Goal: Task Accomplishment & Management: Manage account settings

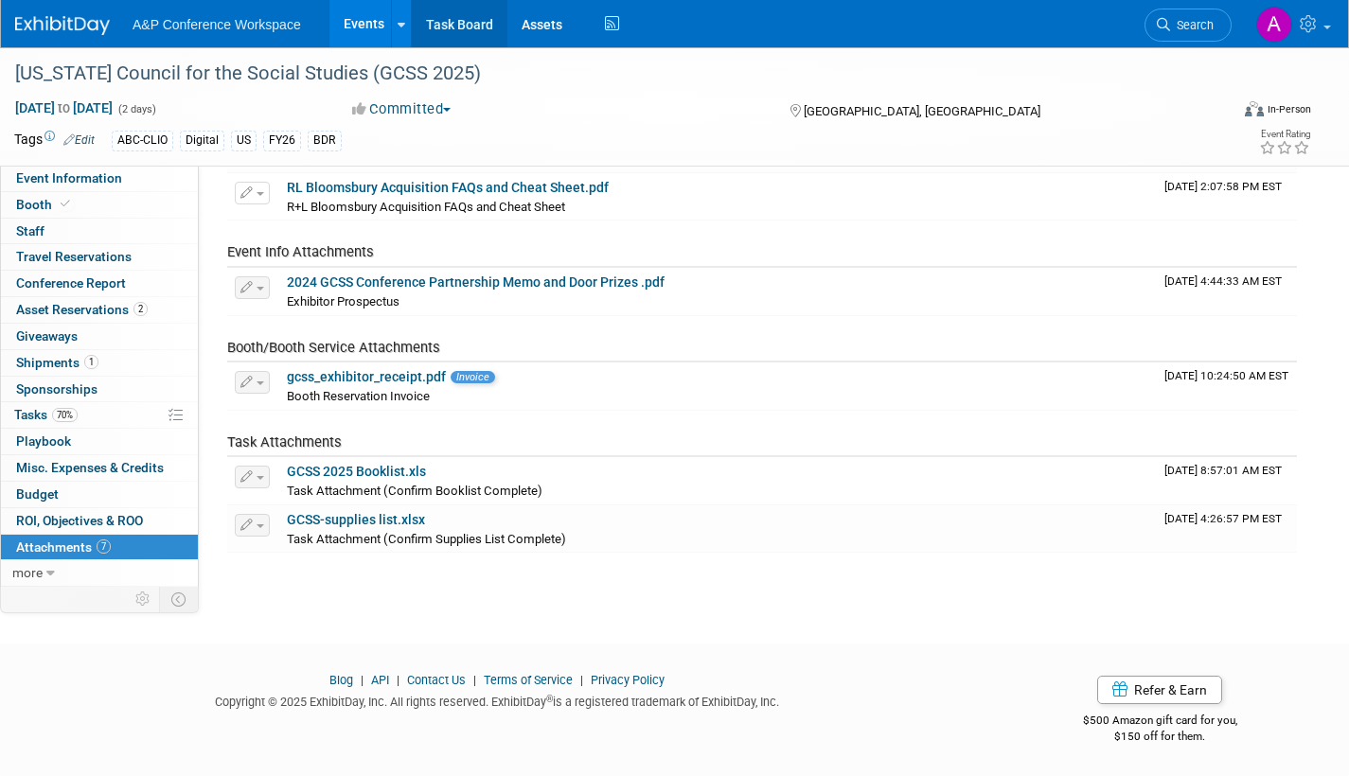
scroll to position [203, 0]
click at [443, 22] on link "Task Board" at bounding box center [460, 23] width 96 height 47
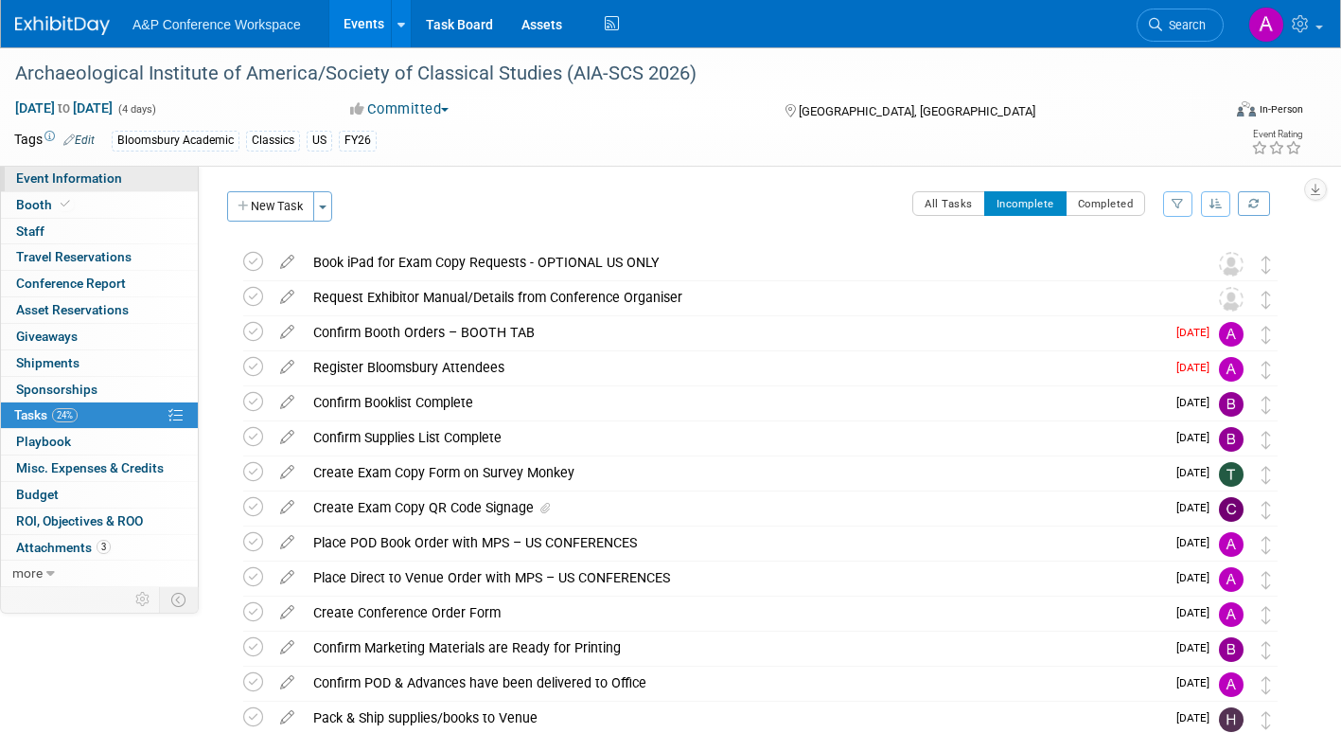
click at [123, 179] on link "Event Information" at bounding box center [99, 179] width 197 height 26
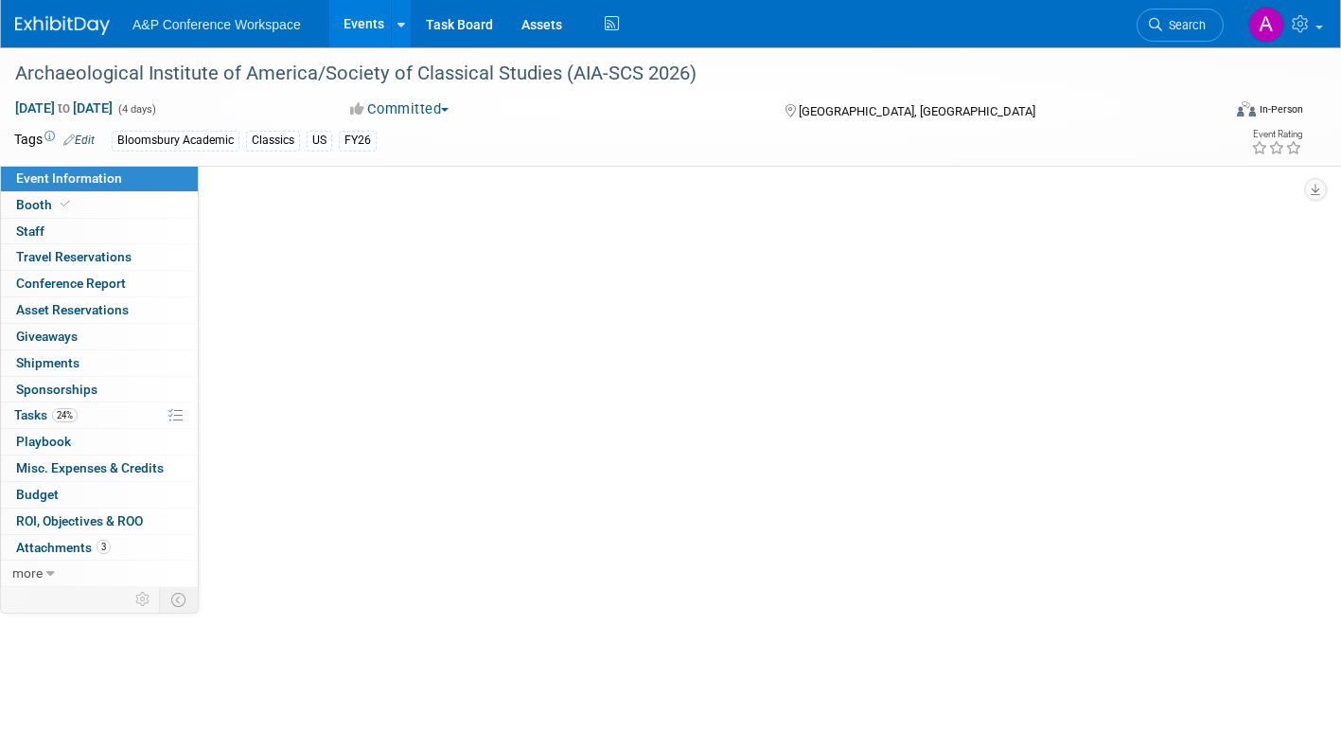
select select "Annual"
select select "Level 2"
select select "In-Person Booth"
select select "Classical Studies"
select select "Bloomsbury Academic"
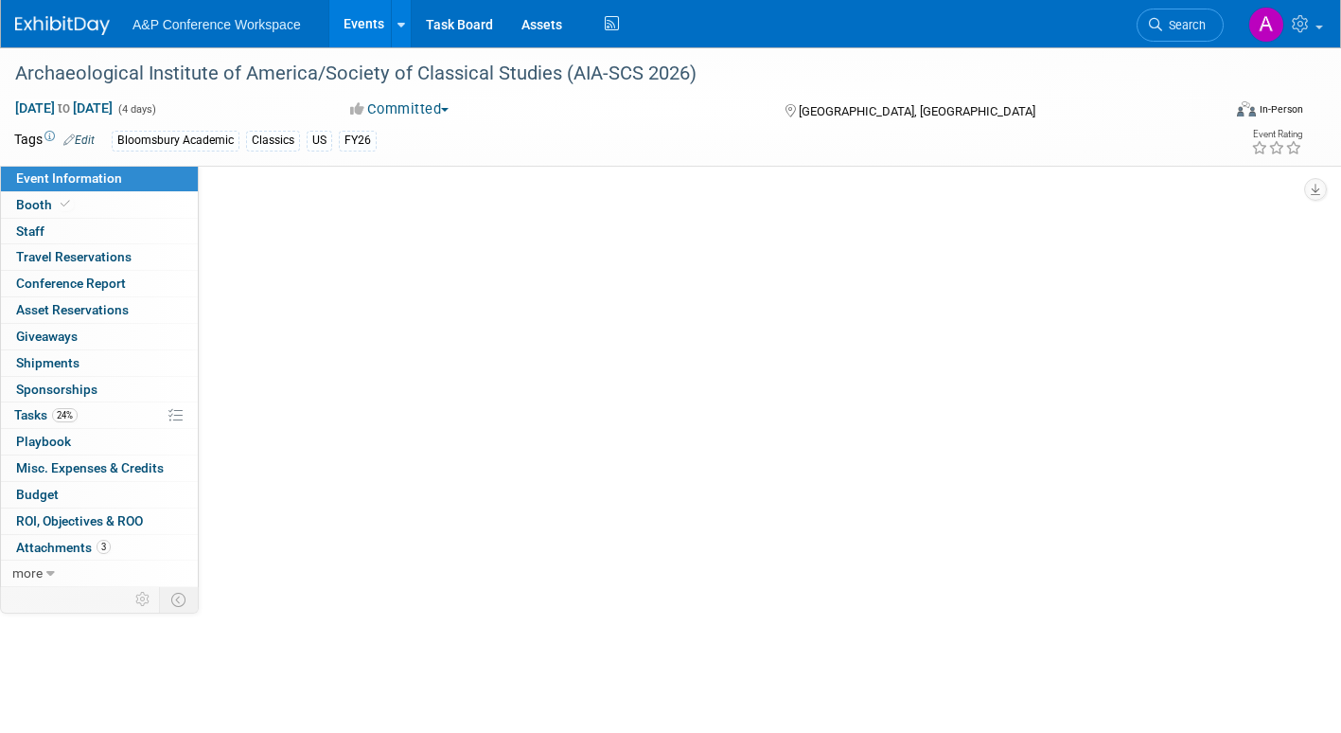
select select "[PERSON_NAME]"
select select "Networking/Commissioning"
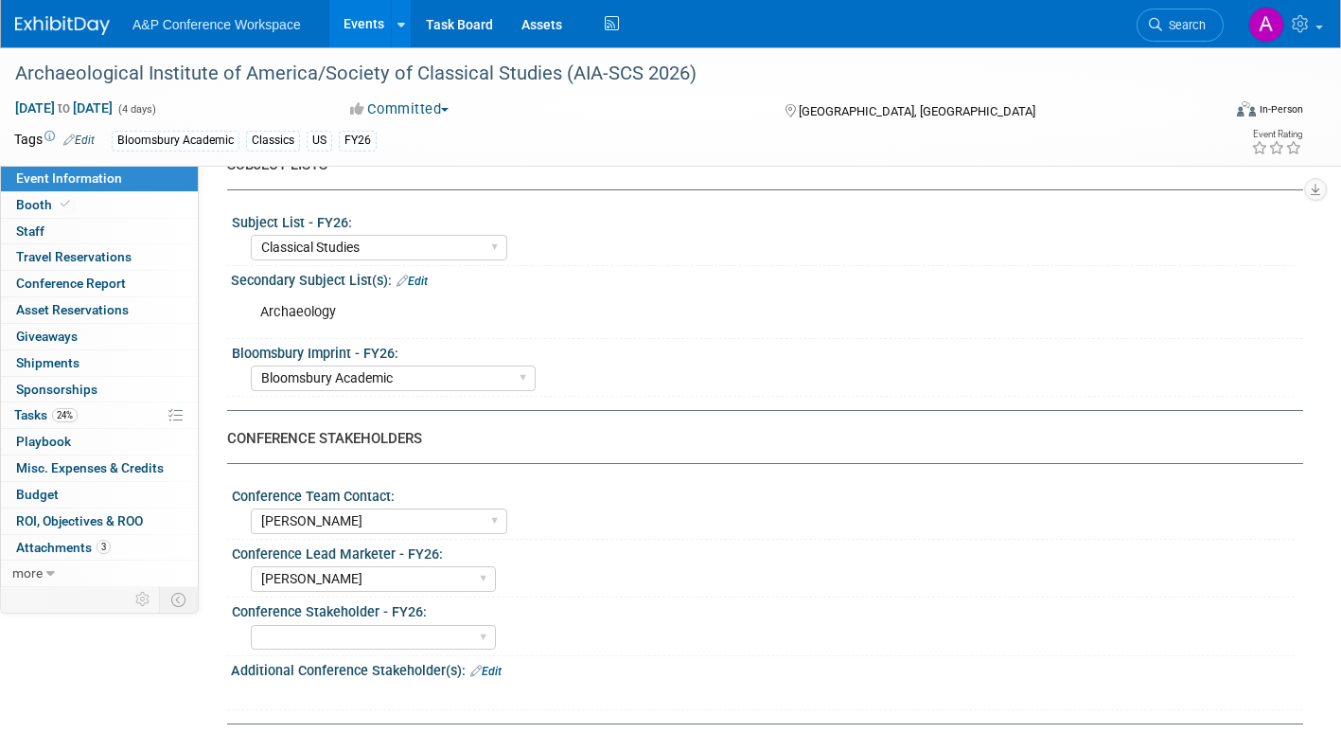
scroll to position [379, 0]
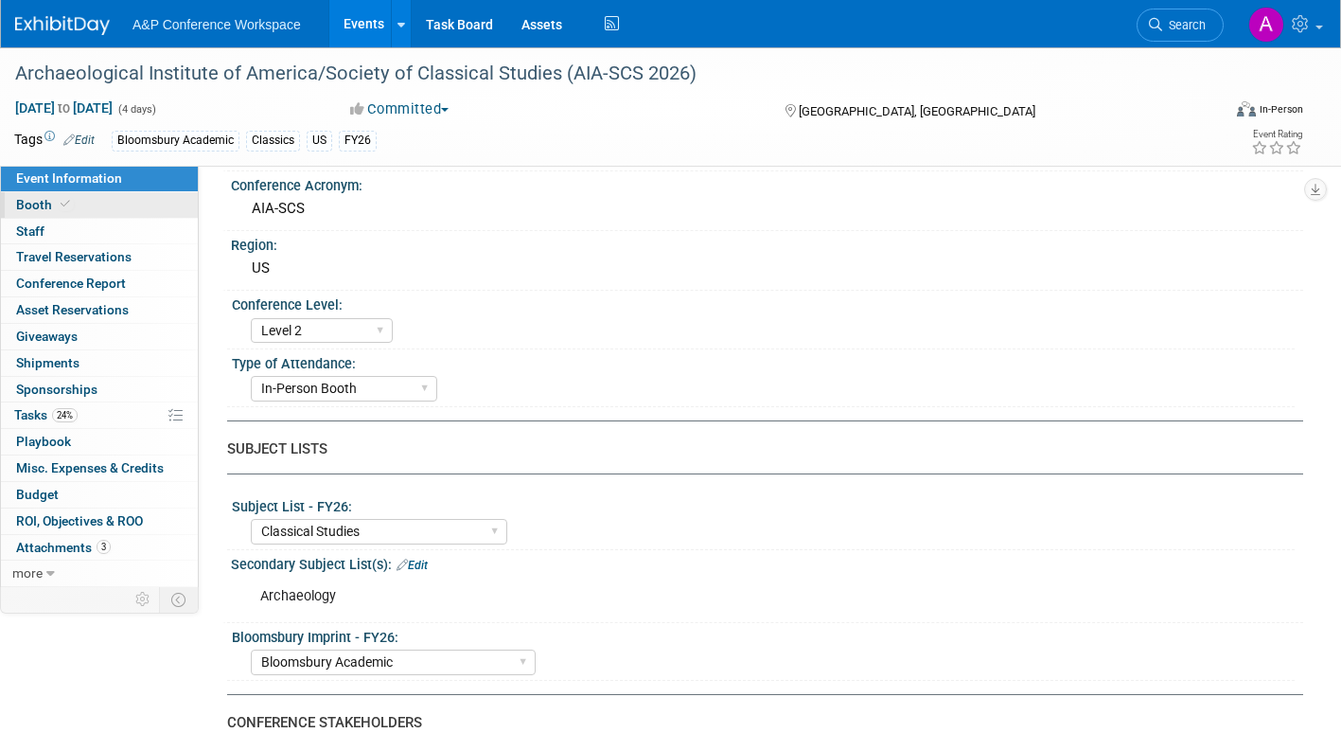
click at [42, 204] on span "Booth" at bounding box center [45, 204] width 58 height 15
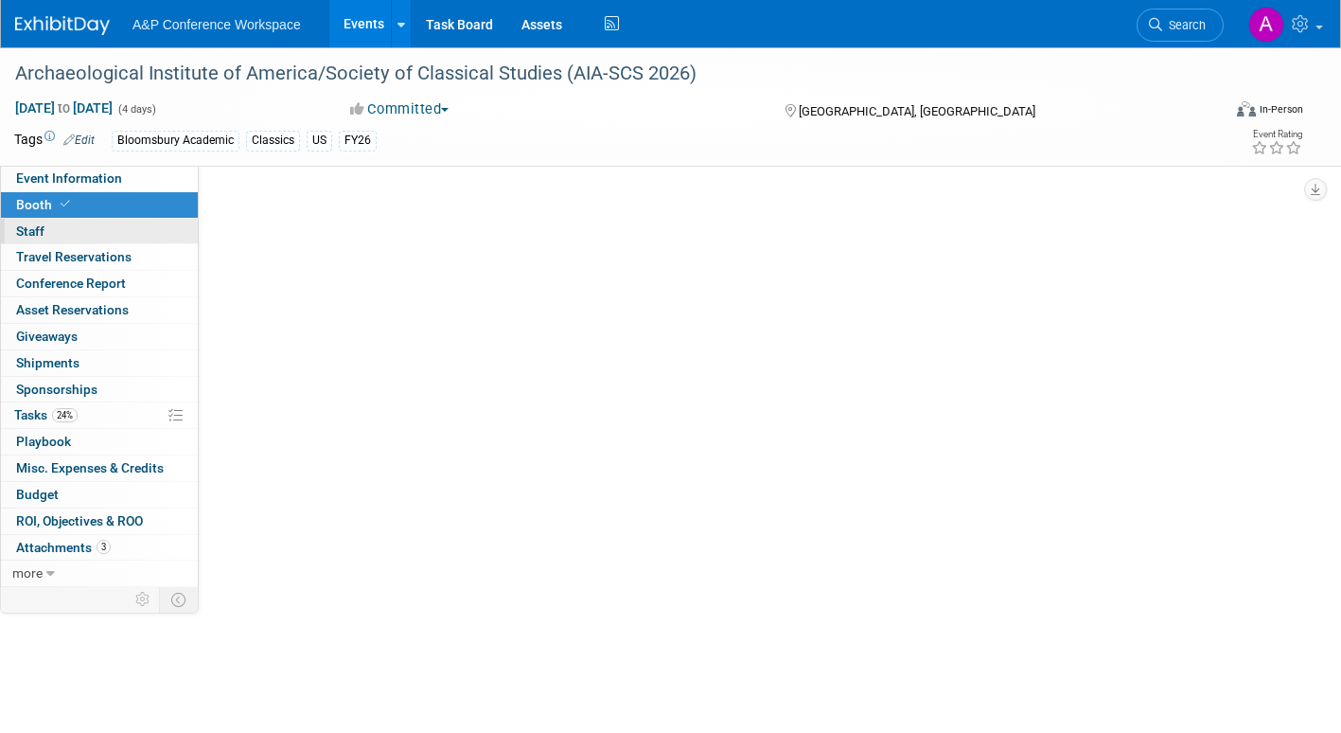
scroll to position [0, 0]
select select "CUAP"
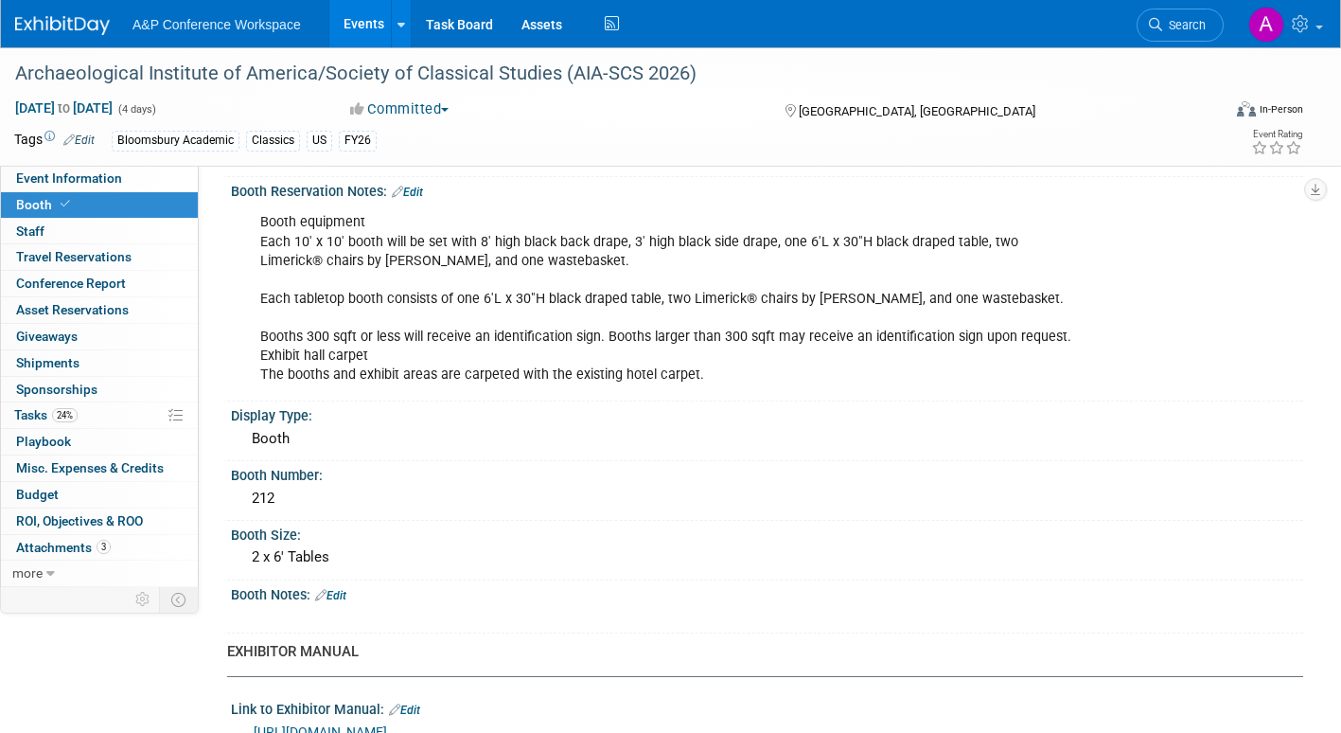
scroll to position [284, 0]
click at [125, 178] on link "Event Information" at bounding box center [99, 179] width 197 height 26
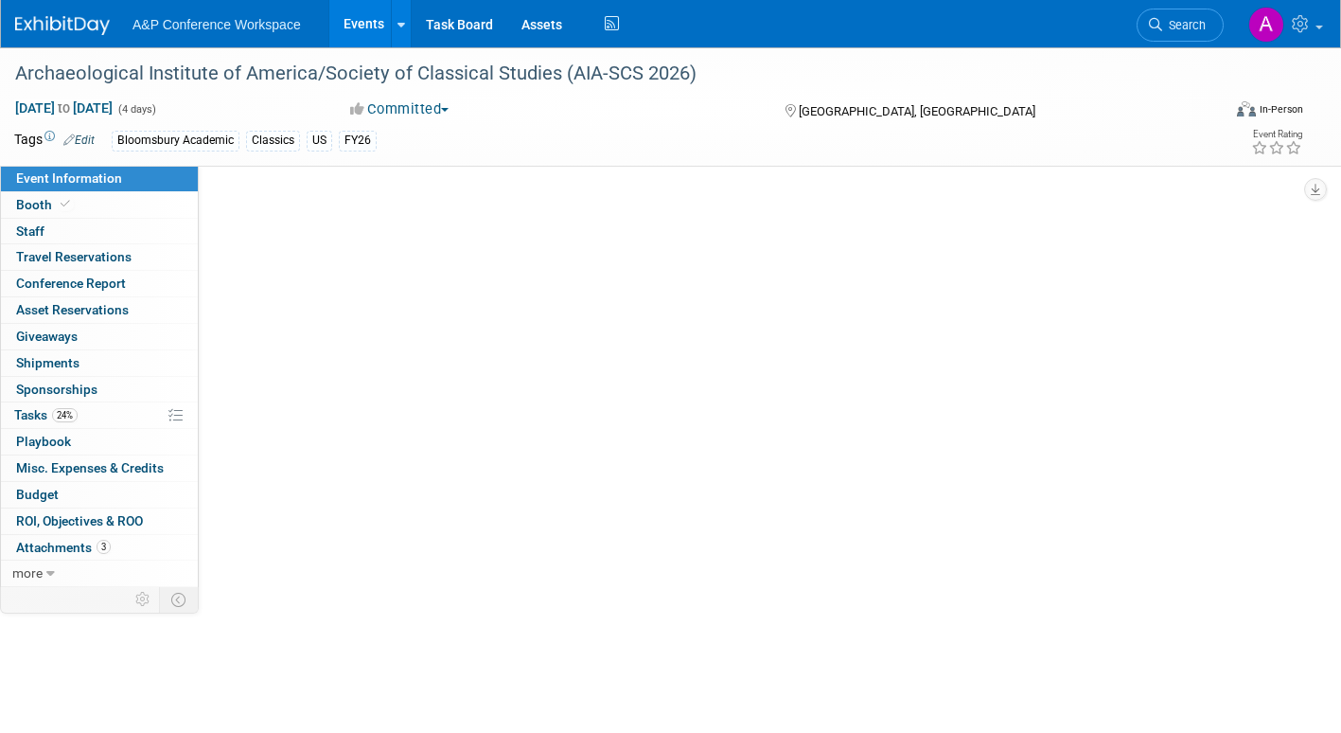
scroll to position [0, 0]
select select "Annual"
select select "Level 2"
select select "In-Person Booth"
select select "Classical Studies"
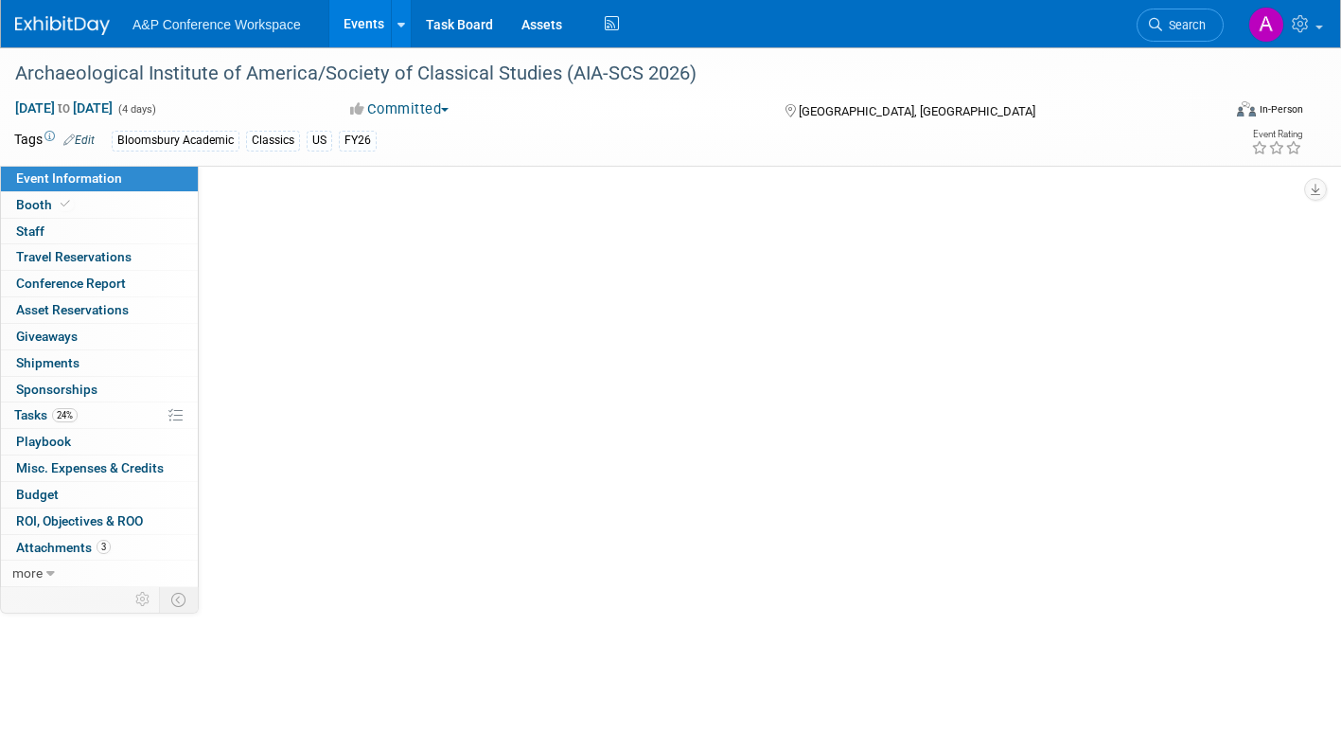
select select "Bloomsbury Academic"
select select "[PERSON_NAME]"
select select "Networking/Commissioning"
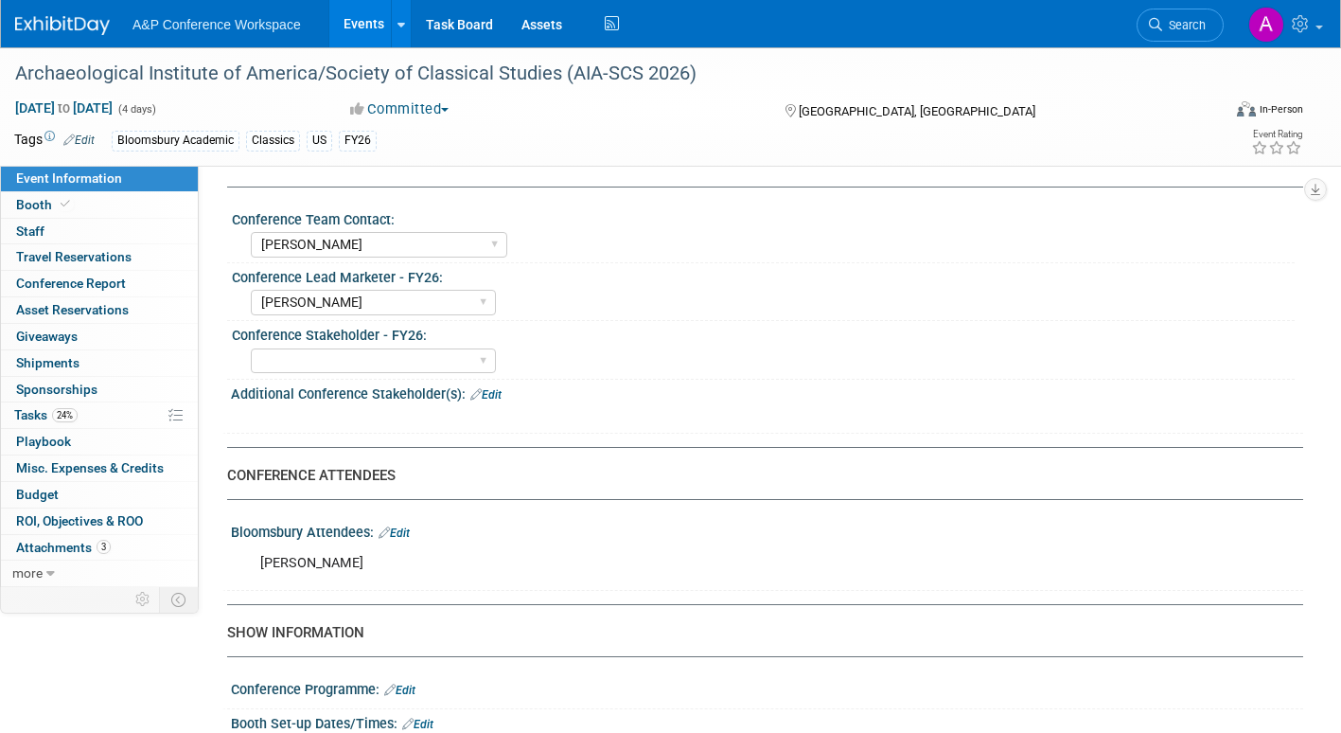
scroll to position [946, 0]
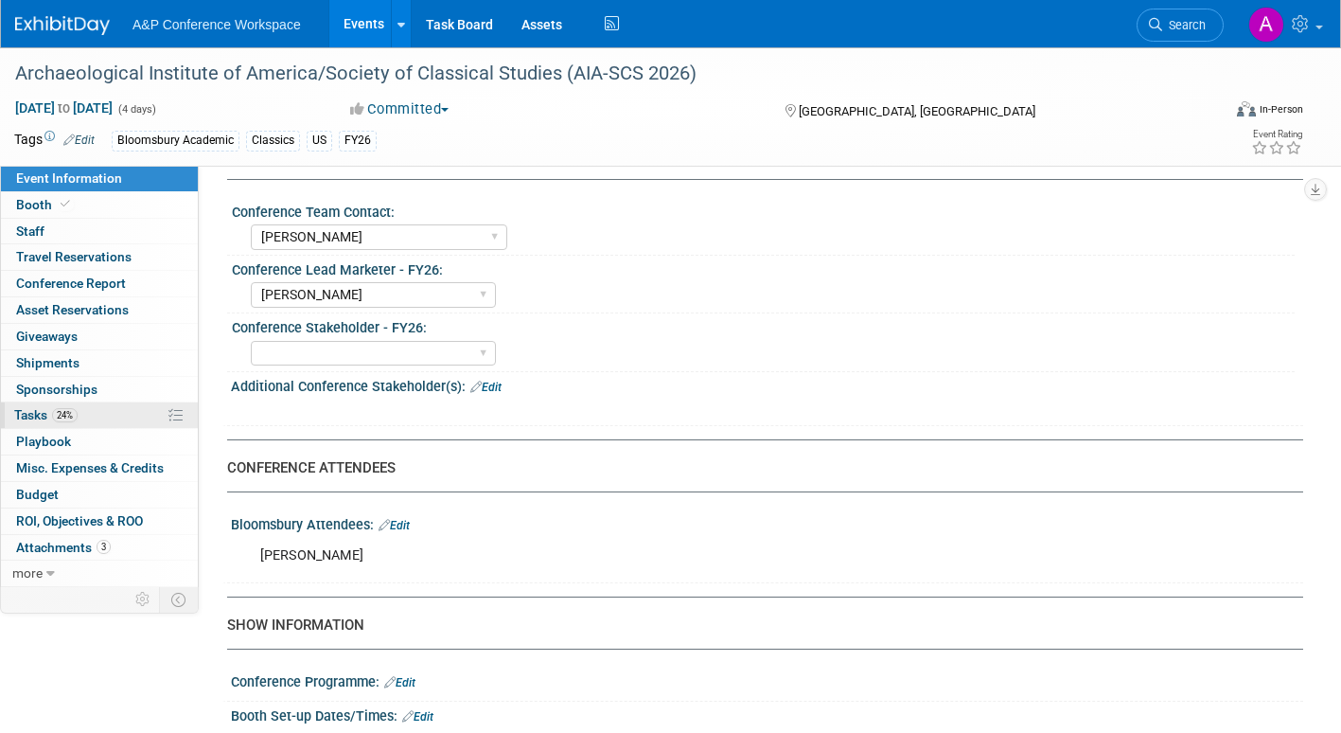
drag, startPoint x: 30, startPoint y: 415, endPoint x: 47, endPoint y: 415, distance: 17.0
click at [30, 415] on span "Tasks 24%" at bounding box center [45, 414] width 63 height 15
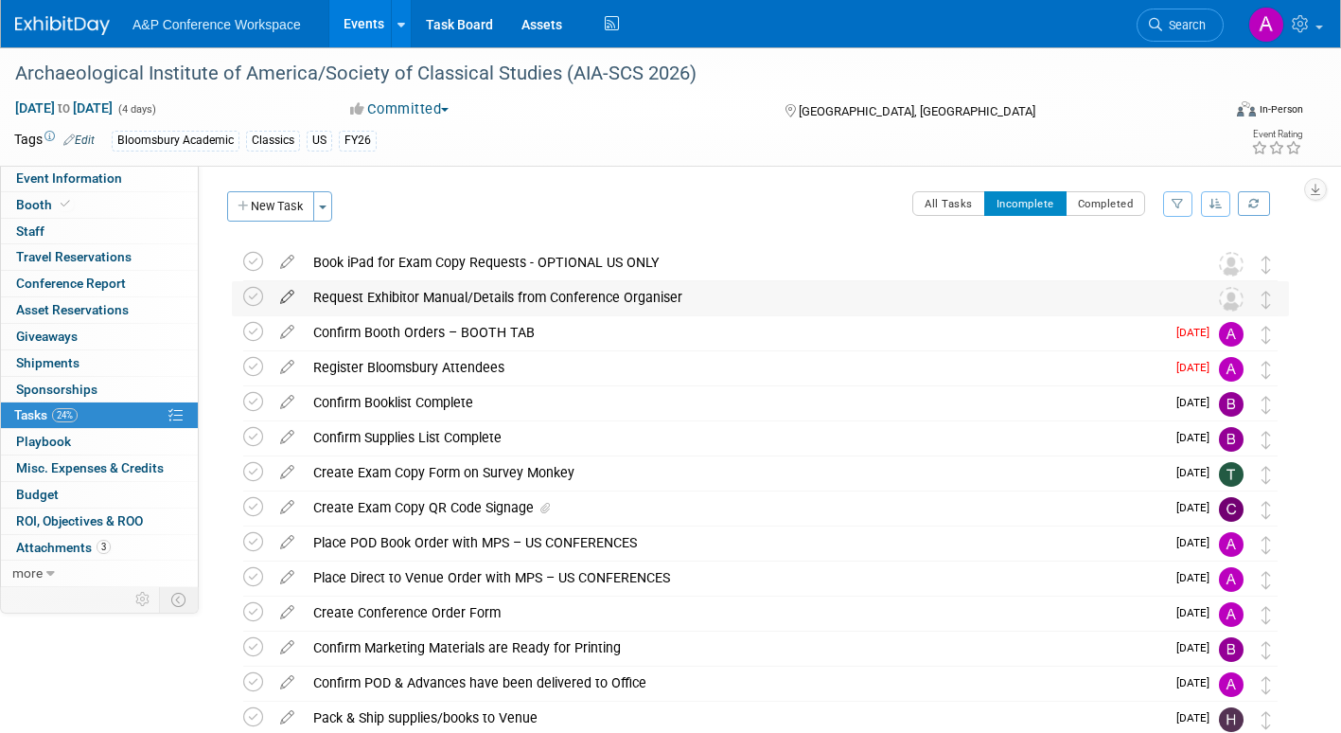
click at [289, 291] on icon at bounding box center [287, 293] width 33 height 24
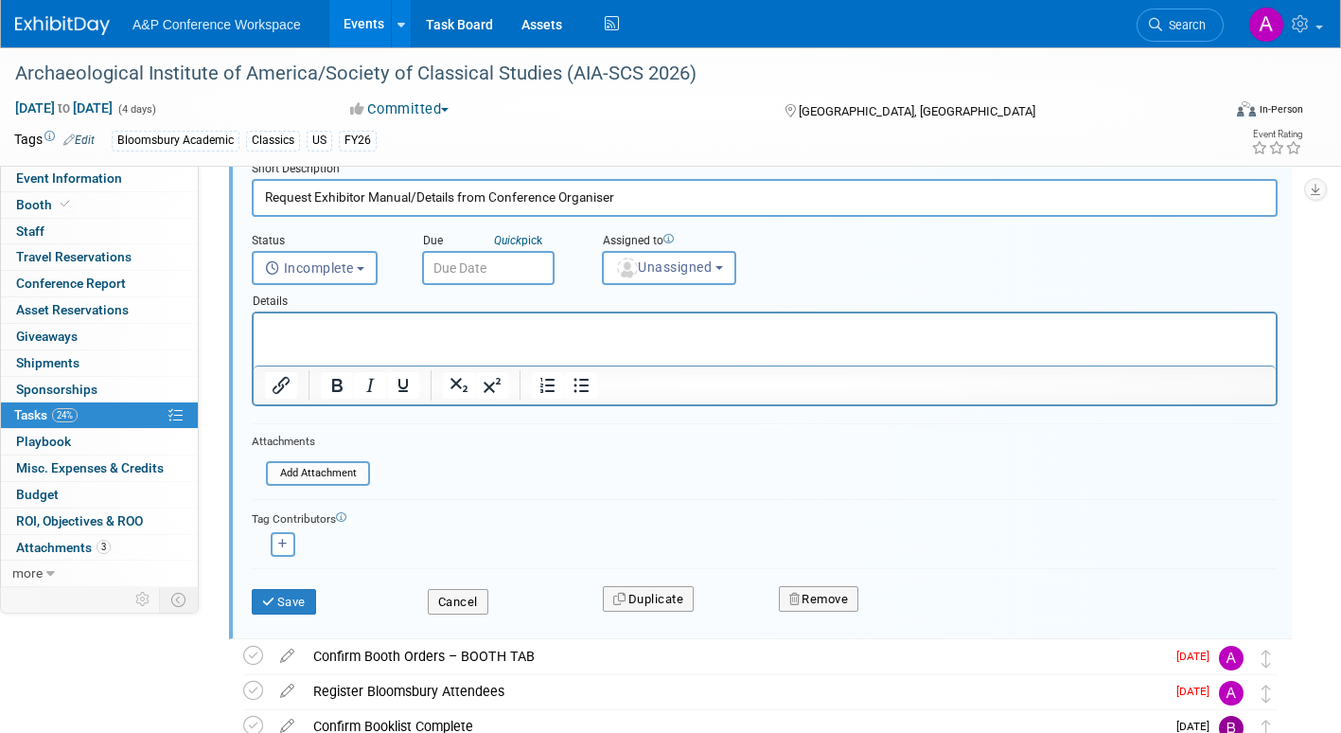
scroll to position [382, 0]
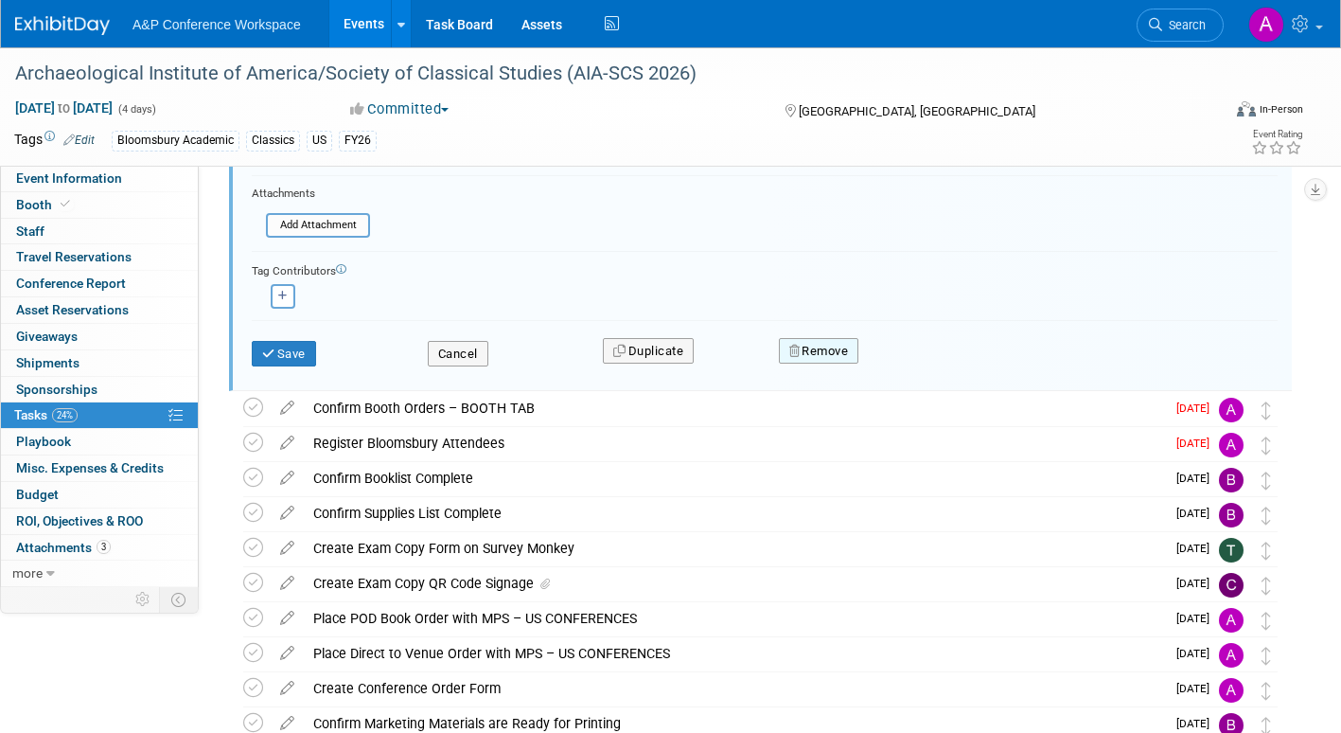
click at [814, 351] on button "Remove" at bounding box center [819, 351] width 80 height 27
click at [915, 374] on link "Yes" at bounding box center [925, 366] width 55 height 30
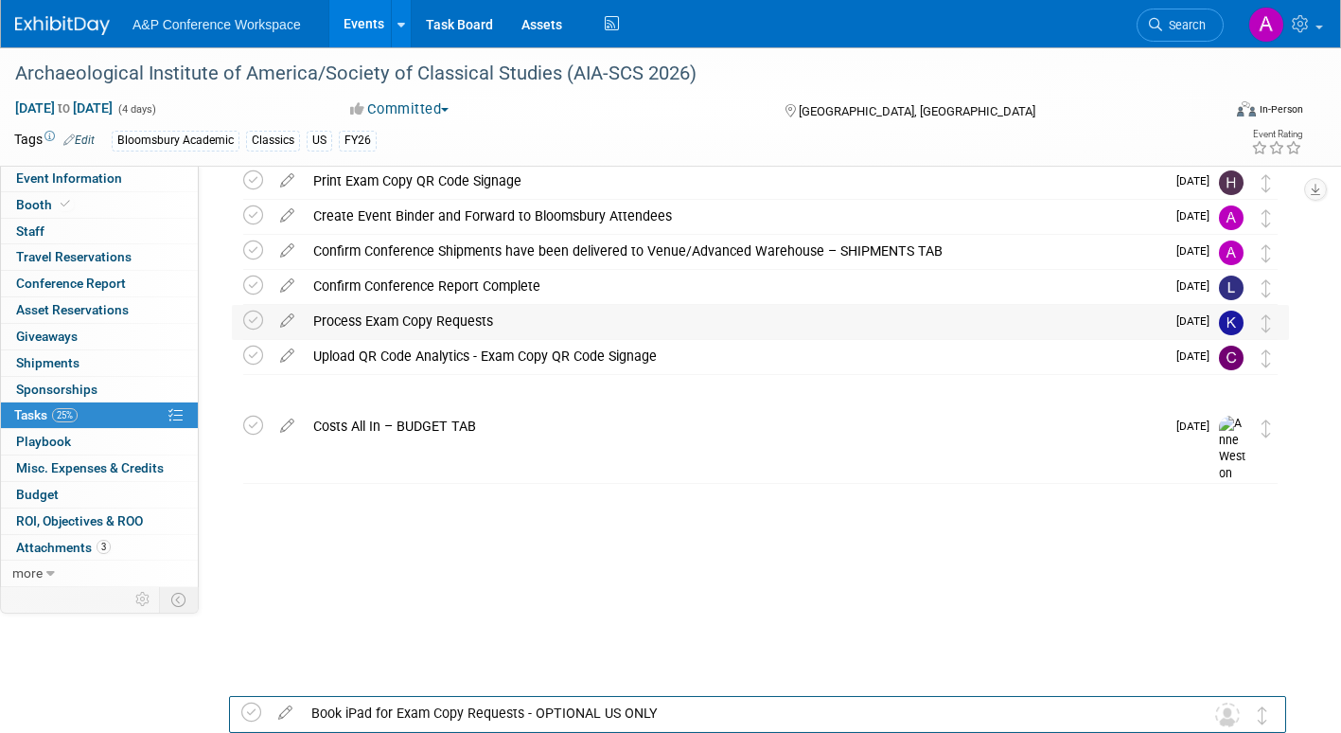
scroll to position [364, 0]
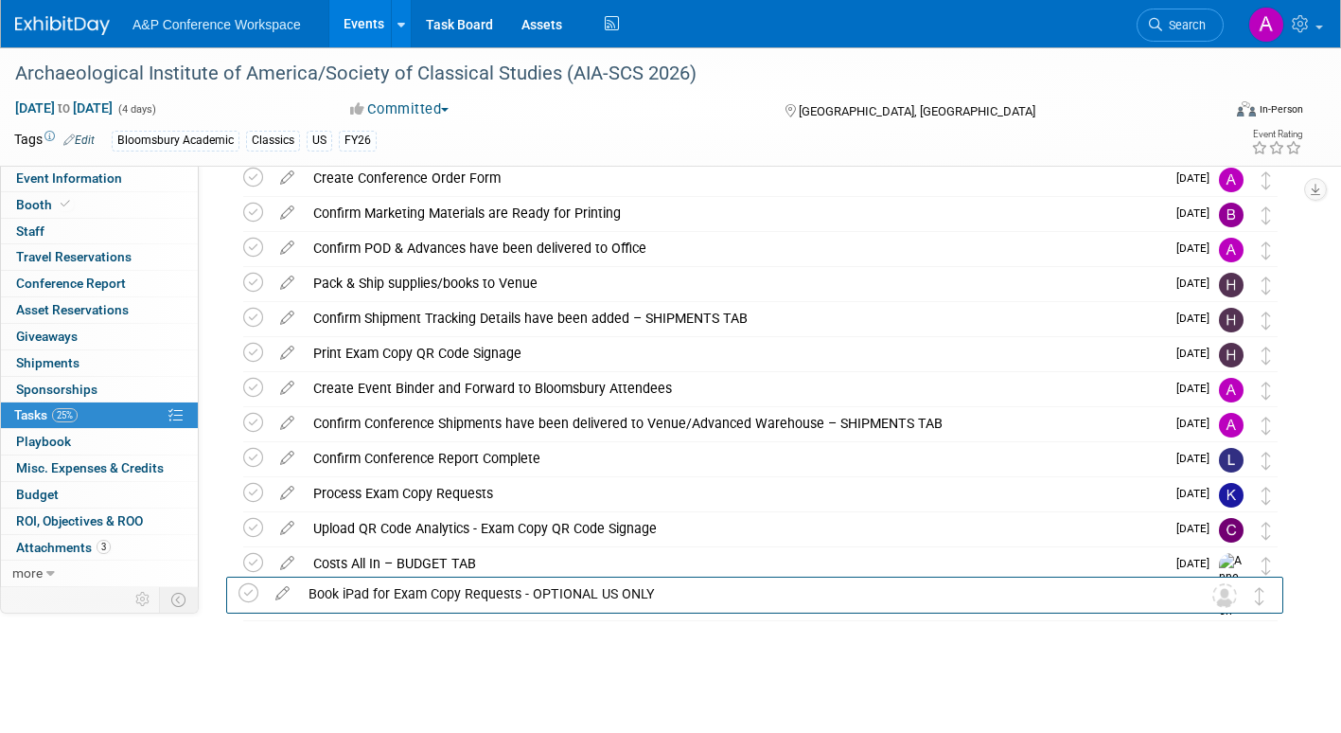
drag, startPoint x: 1264, startPoint y: 269, endPoint x: 1258, endPoint y: 631, distance: 362.6
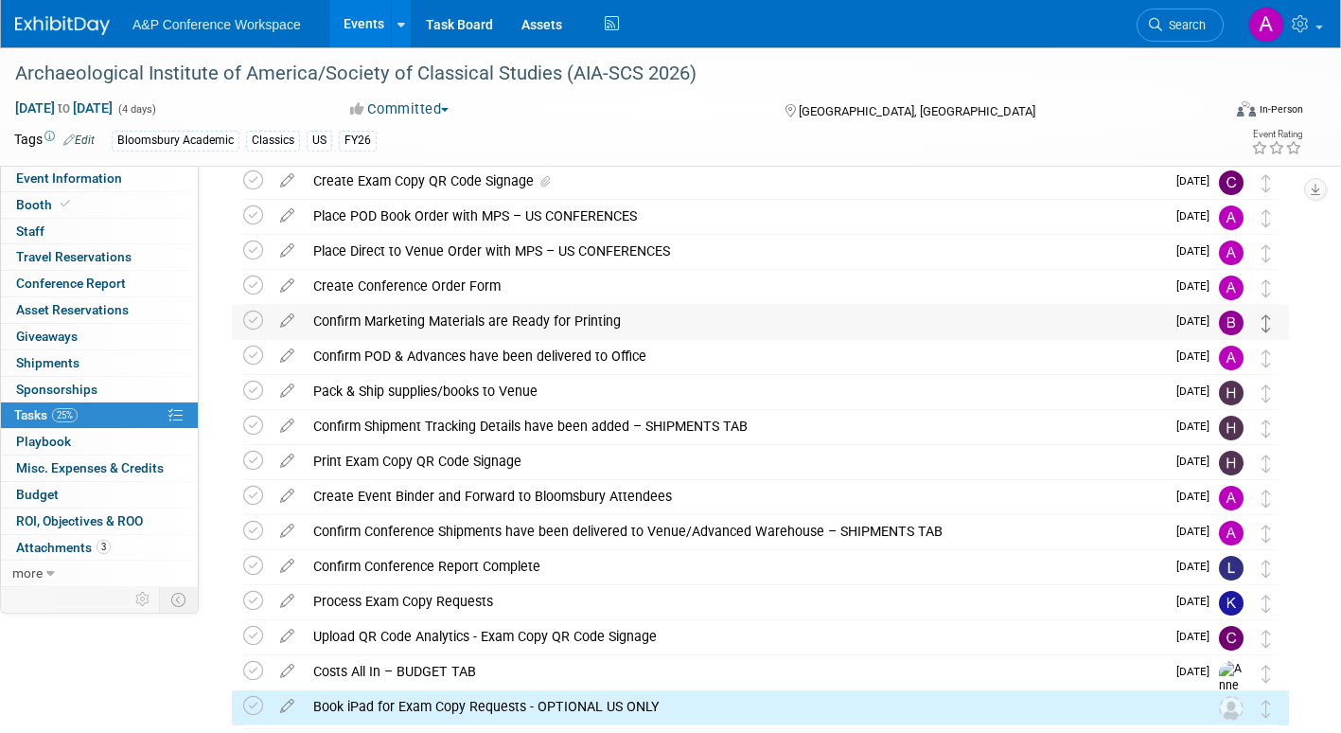
scroll to position [0, 0]
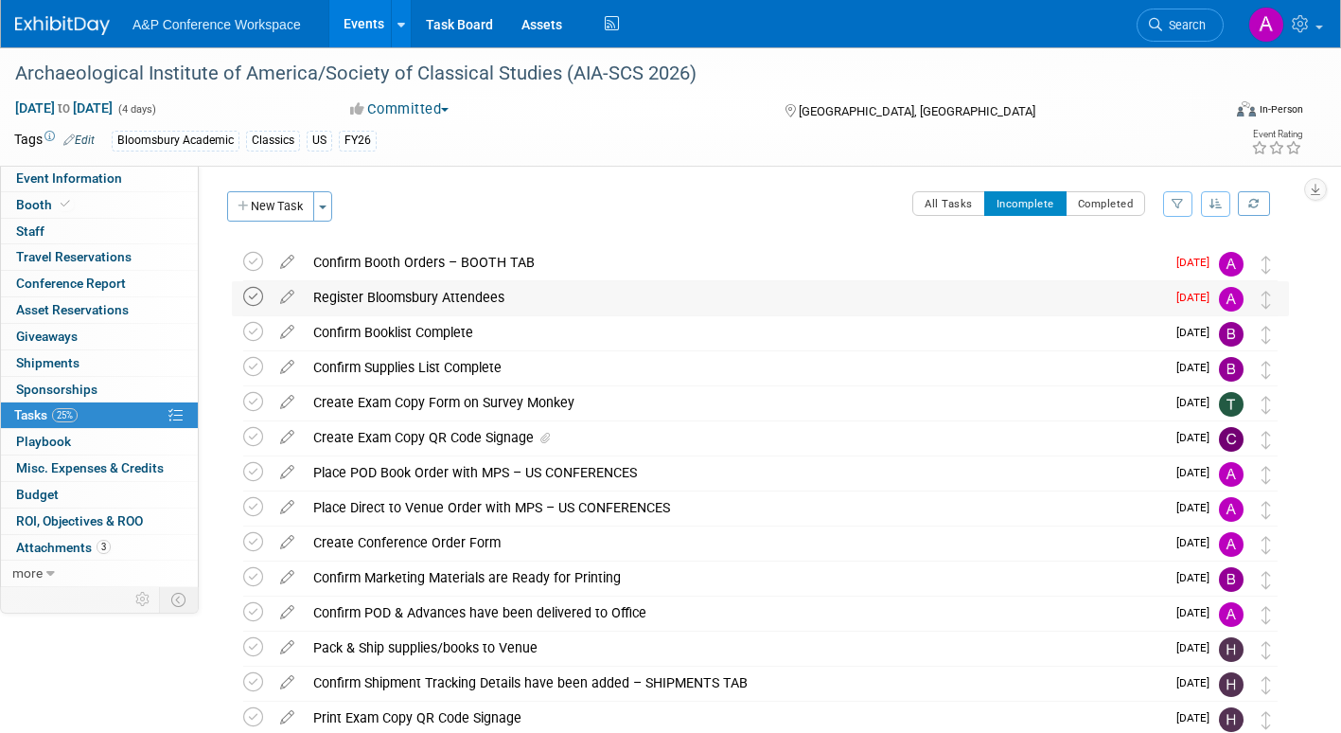
click at [250, 297] on icon at bounding box center [253, 297] width 20 height 20
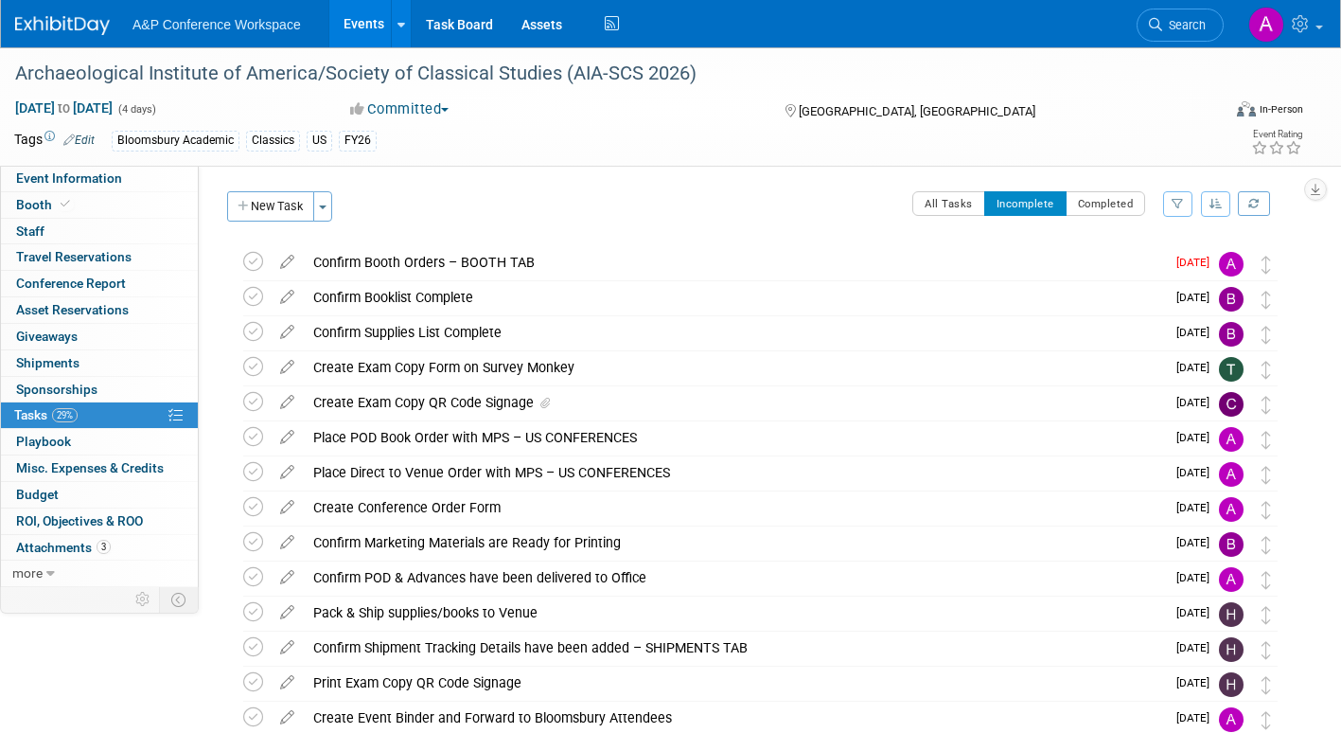
click at [284, 259] on icon at bounding box center [287, 258] width 33 height 24
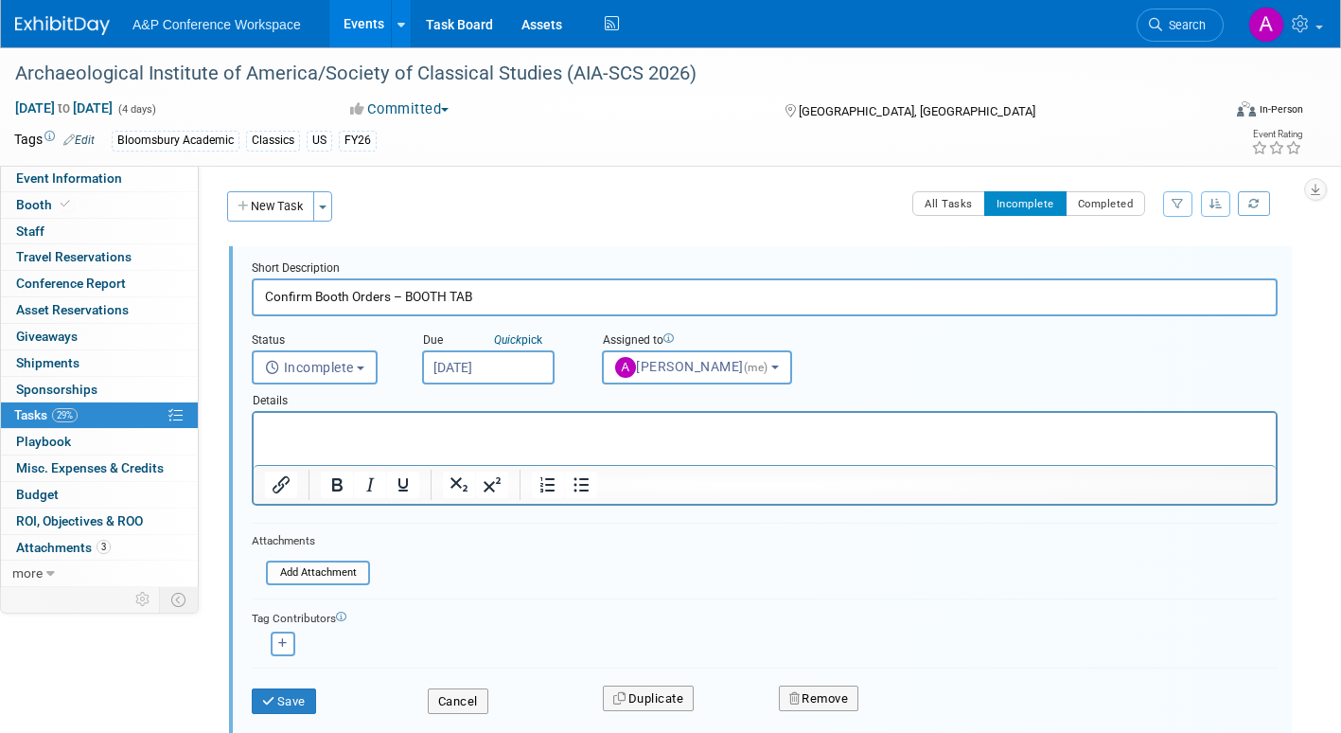
click at [538, 363] on input "Oct 15, 2025" at bounding box center [488, 367] width 133 height 34
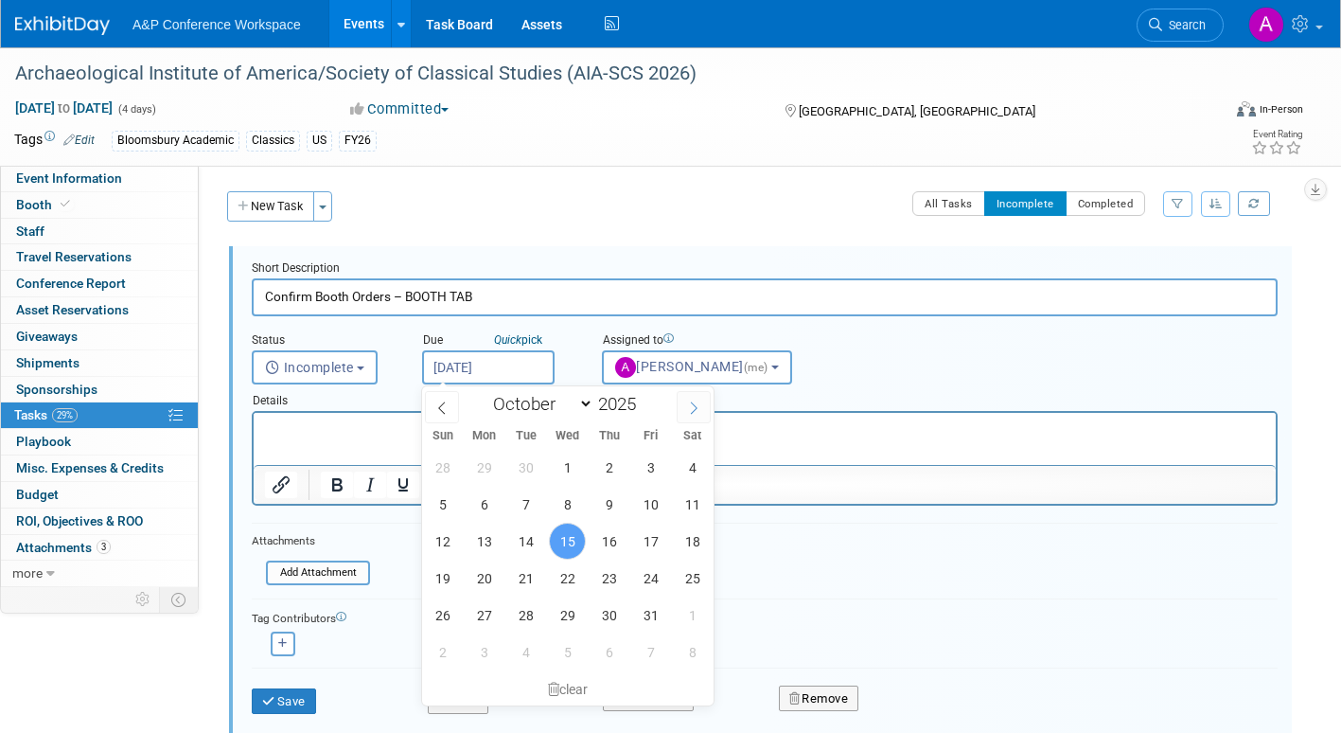
click at [695, 407] on icon at bounding box center [693, 407] width 13 height 13
click at [697, 407] on icon at bounding box center [693, 407] width 13 height 13
select select "11"
click at [569, 466] on span "3" at bounding box center [567, 467] width 37 height 37
type input "Dec 3, 2025"
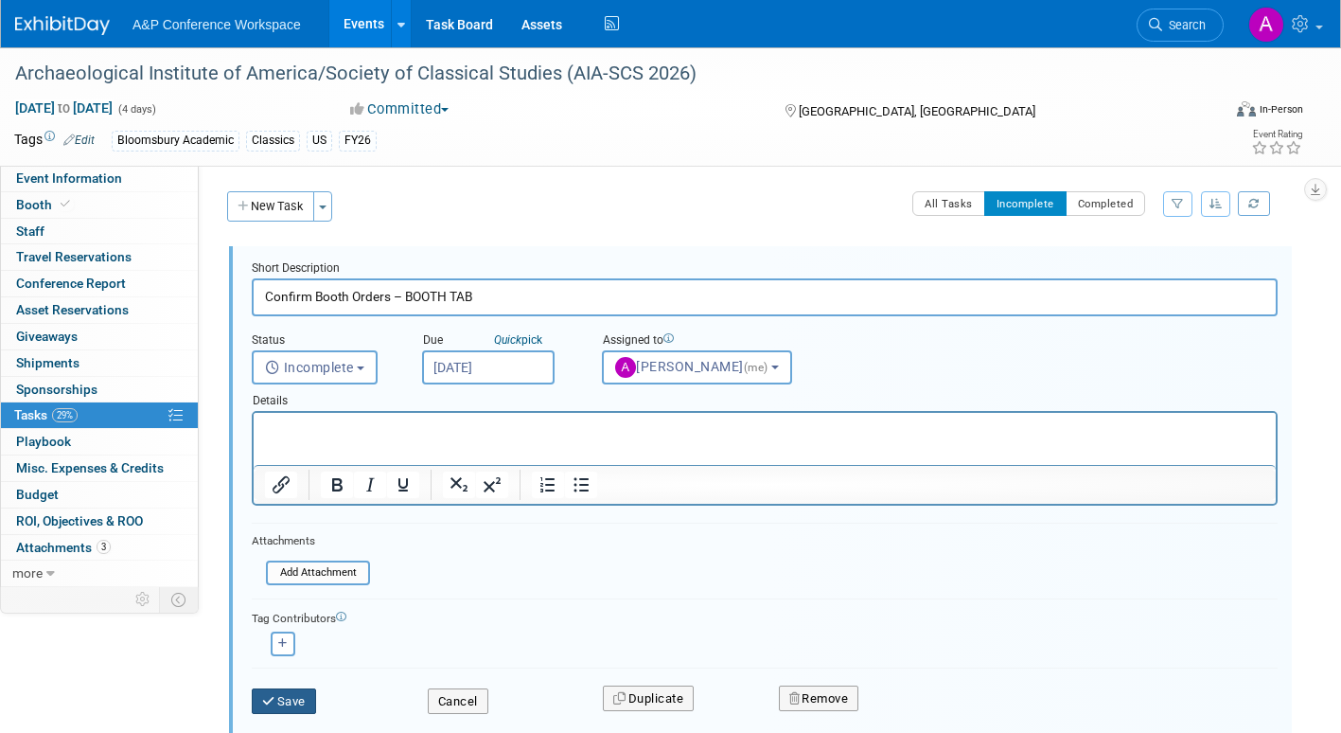
drag, startPoint x: 308, startPoint y: 697, endPoint x: 323, endPoint y: 690, distance: 16.5
click at [307, 697] on button "Save" at bounding box center [284, 701] width 64 height 27
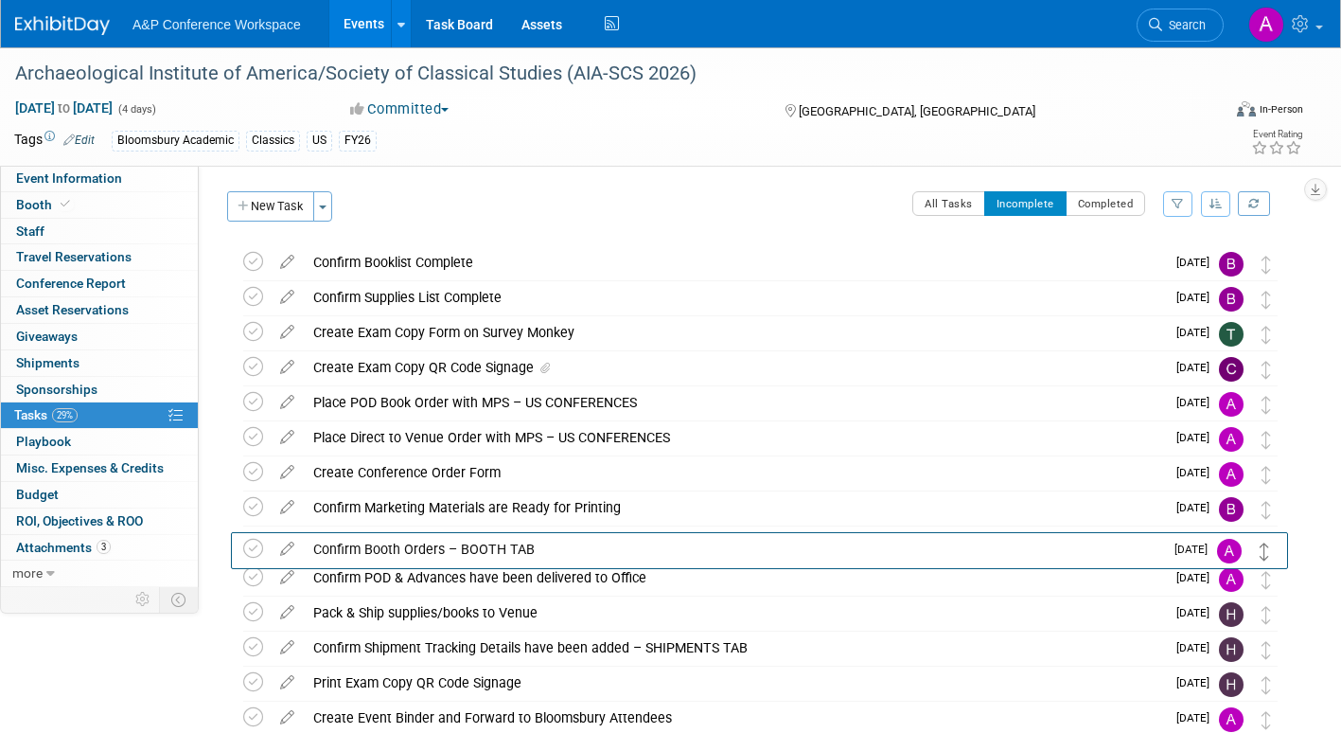
drag, startPoint x: 1268, startPoint y: 269, endPoint x: 1268, endPoint y: 555, distance: 285.8
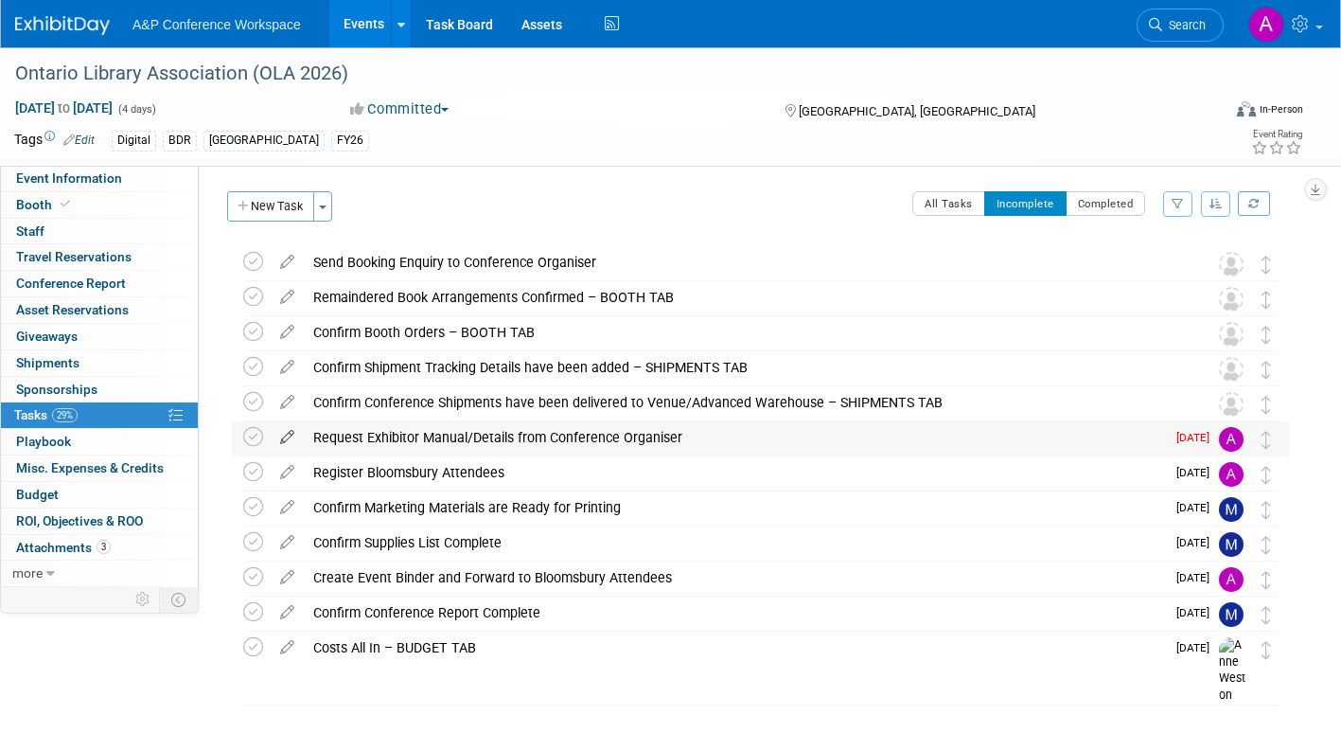
click at [285, 431] on icon at bounding box center [287, 433] width 33 height 24
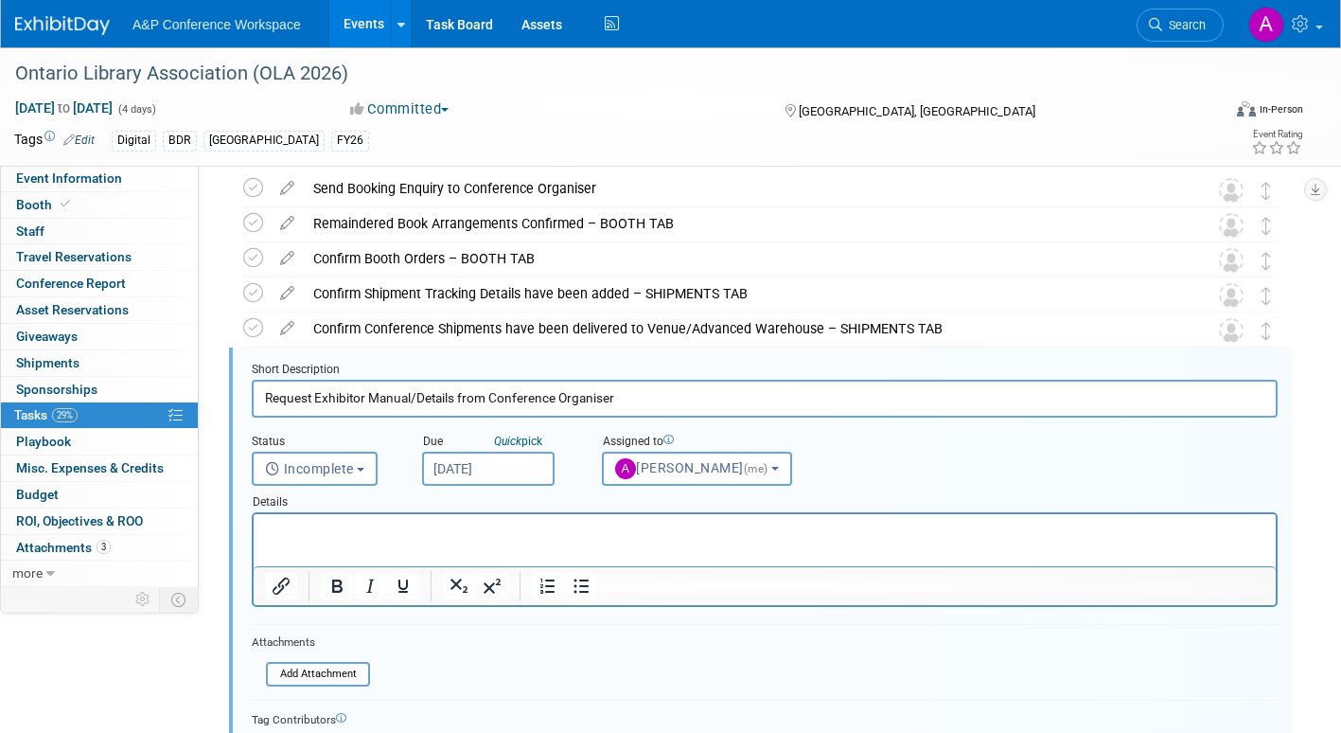
scroll to position [144, 0]
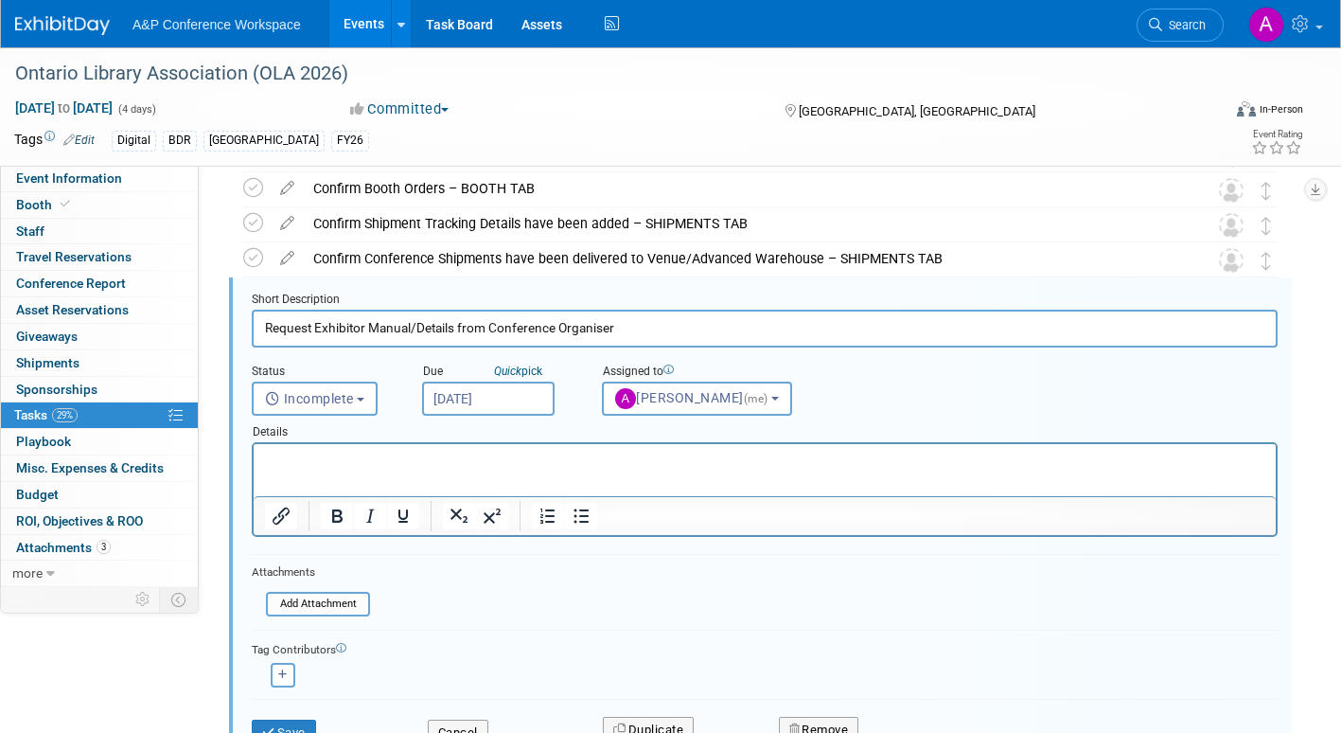
click at [531, 392] on input "Oct 15, 2025" at bounding box center [488, 398] width 133 height 34
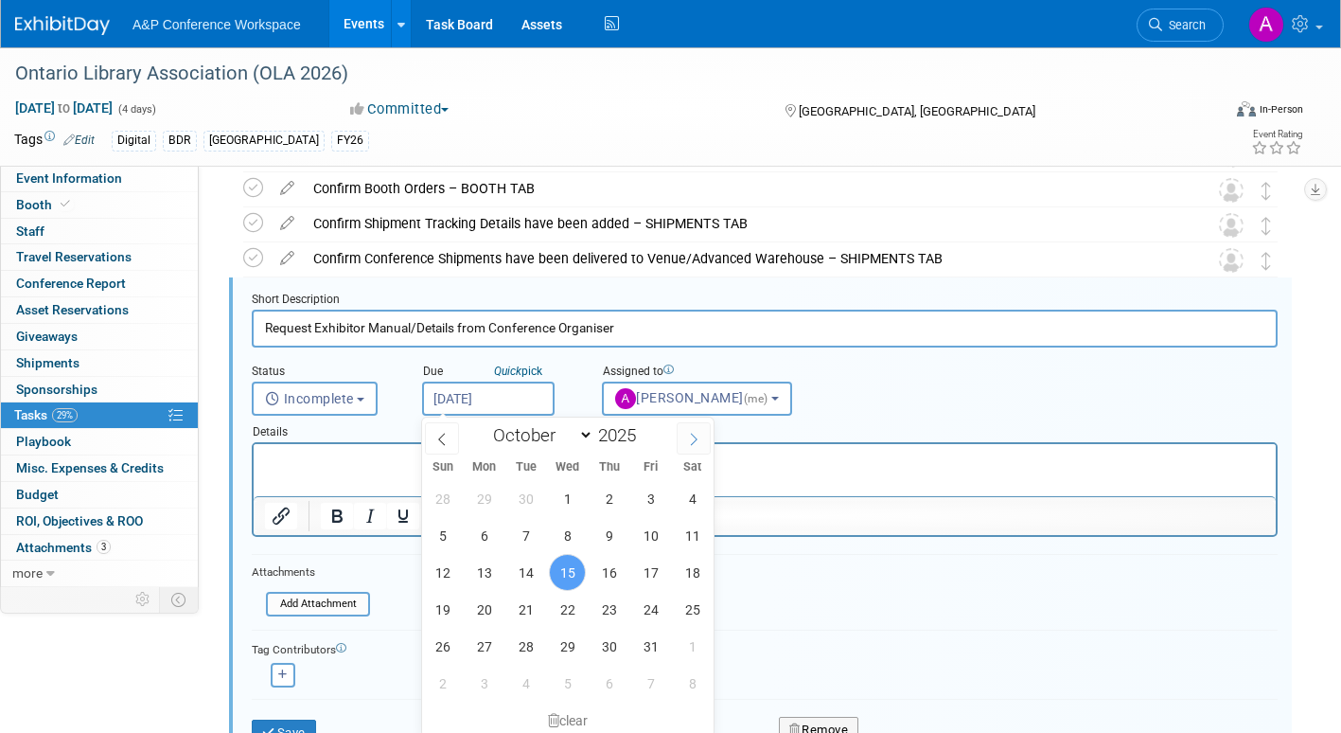
click at [698, 435] on icon at bounding box center [693, 439] width 13 height 13
select select "10"
click at [482, 535] on span "3" at bounding box center [484, 535] width 37 height 37
type input "Nov 3, 2025"
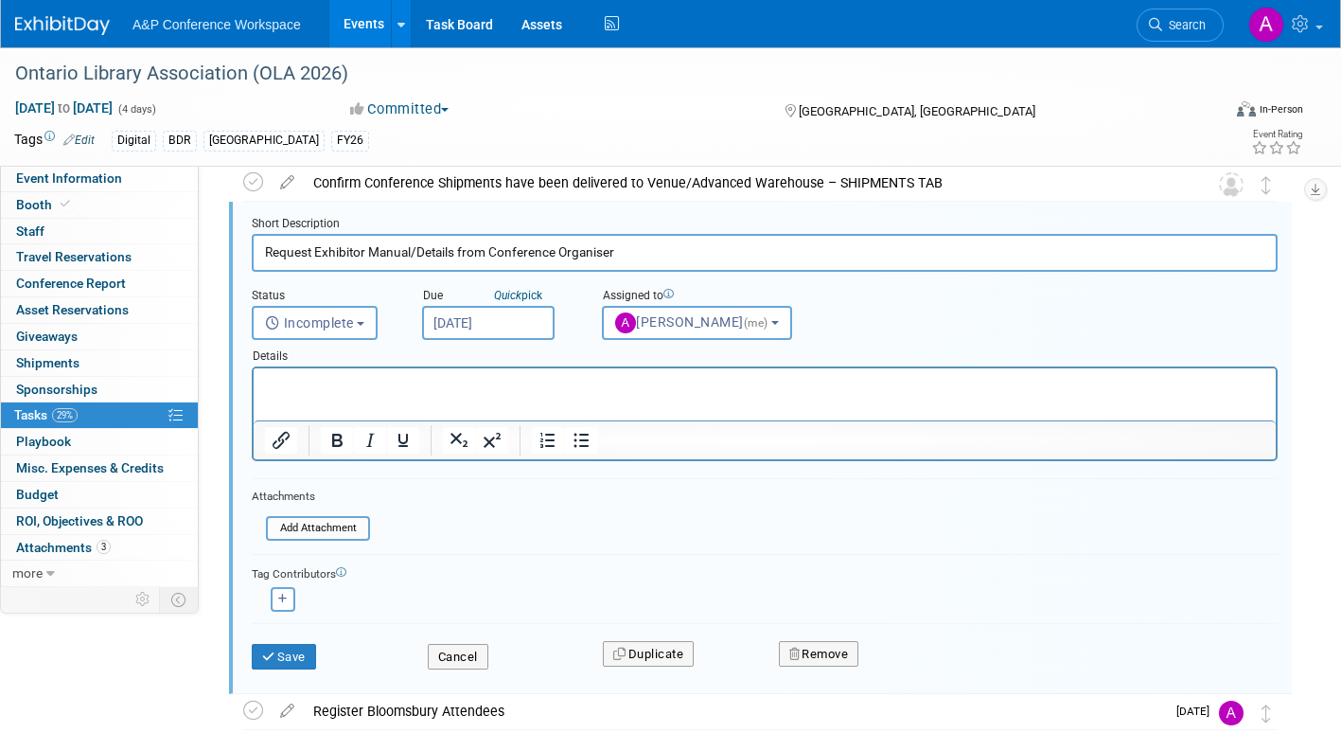
scroll to position [333, 0]
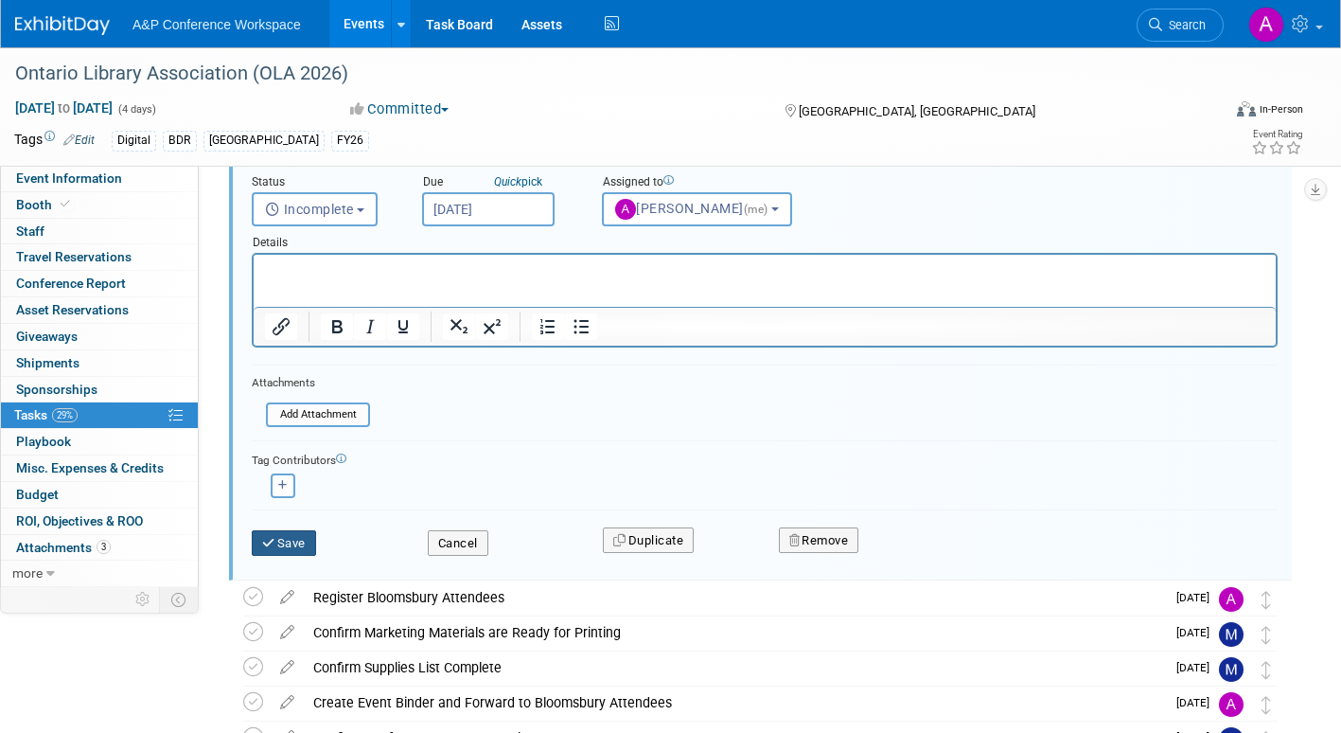
click at [285, 539] on button "Save" at bounding box center [284, 543] width 64 height 27
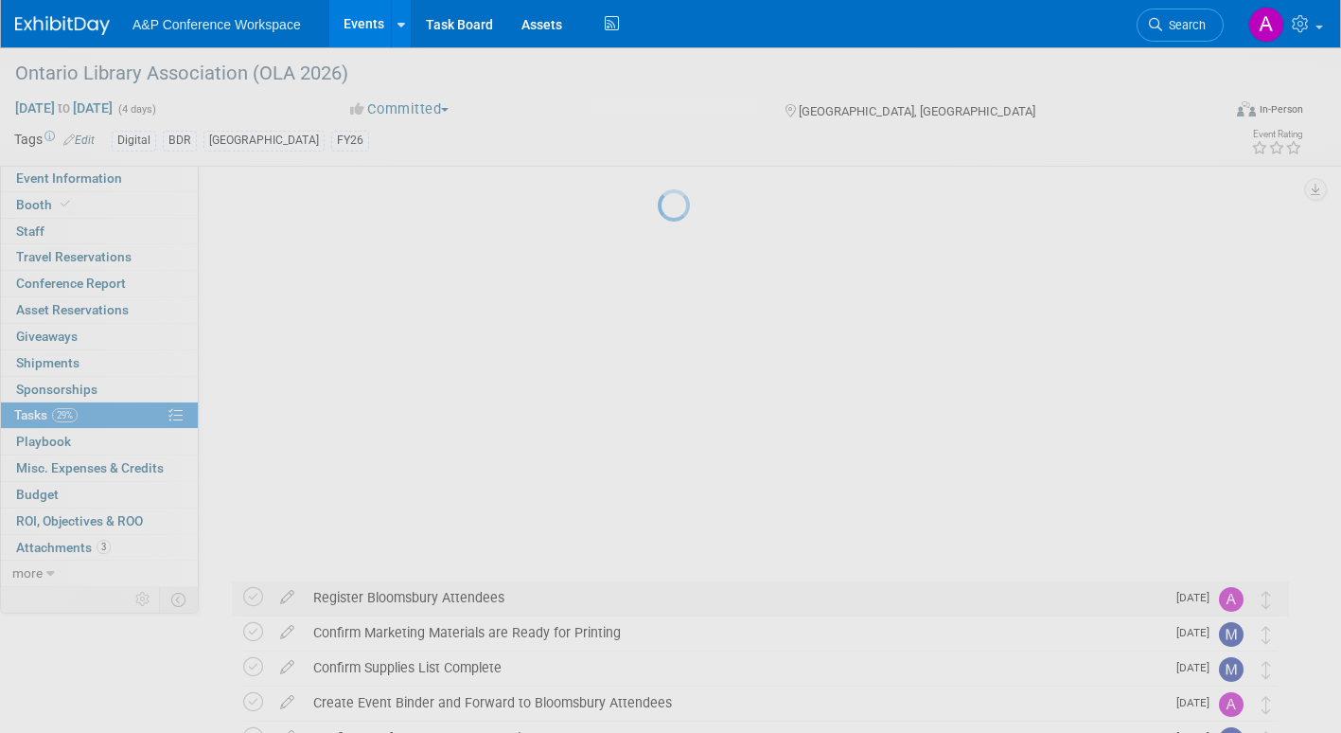
scroll to position [49, 0]
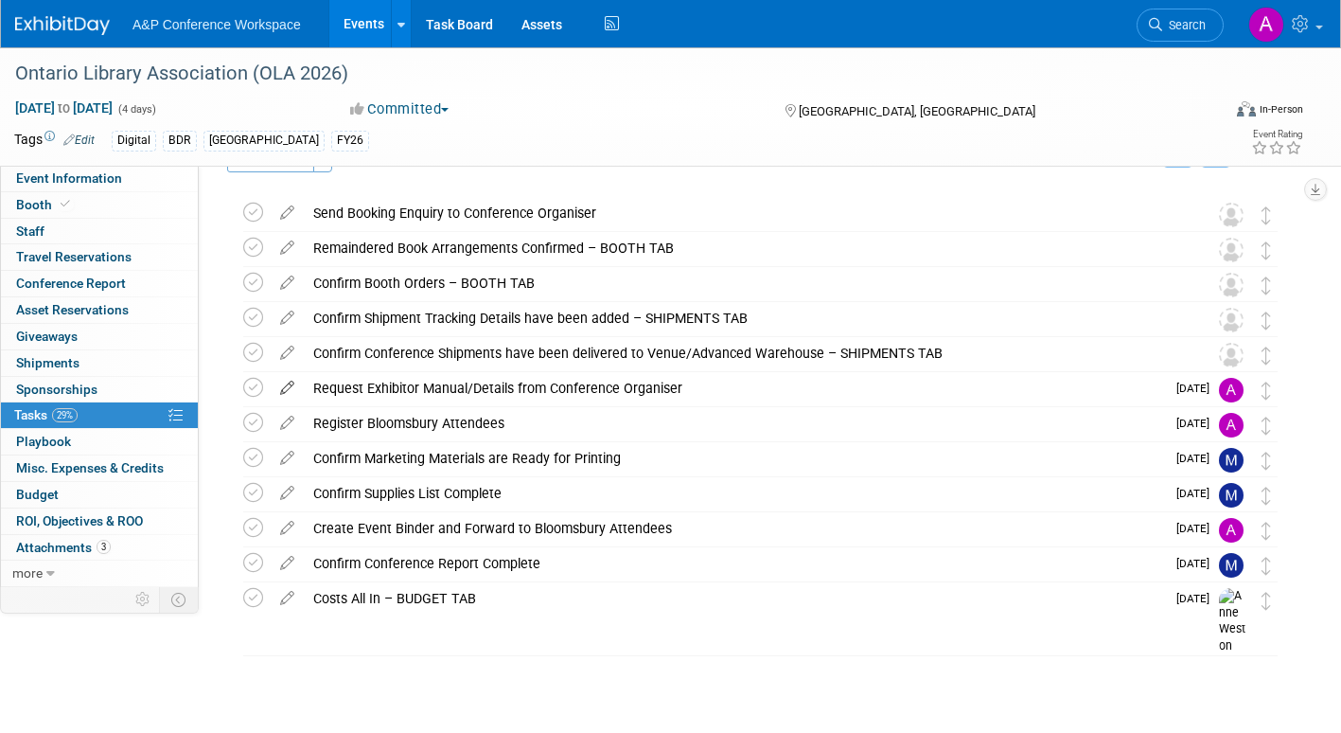
click at [290, 383] on icon at bounding box center [287, 384] width 33 height 24
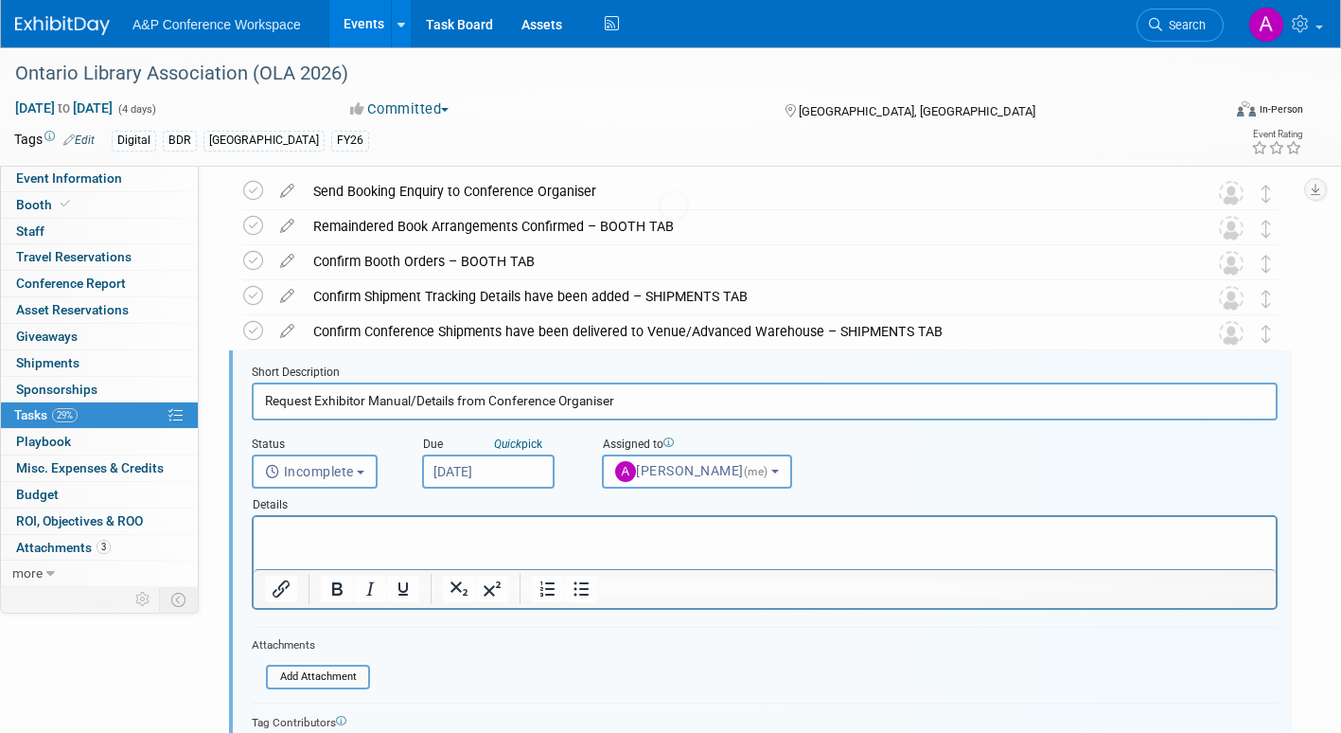
scroll to position [144, 0]
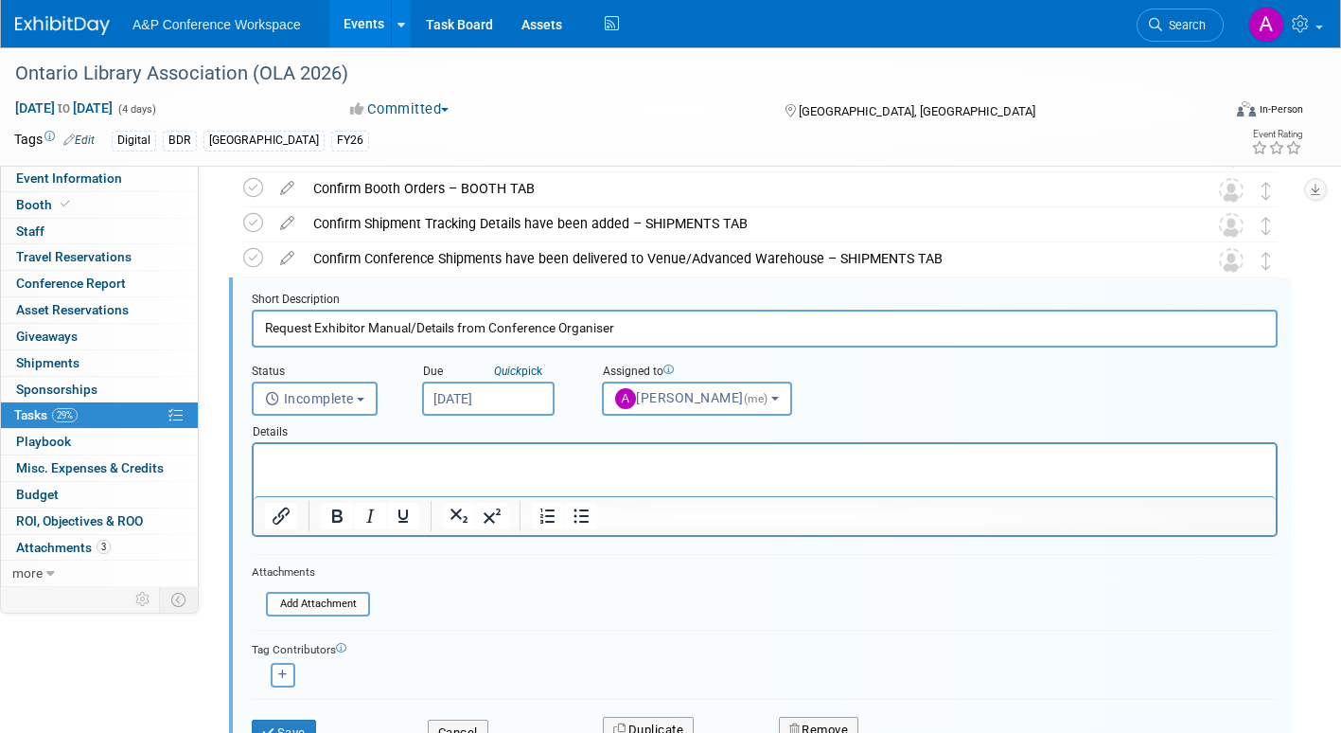
click at [538, 396] on input "Nov 3, 2025" at bounding box center [488, 398] width 133 height 34
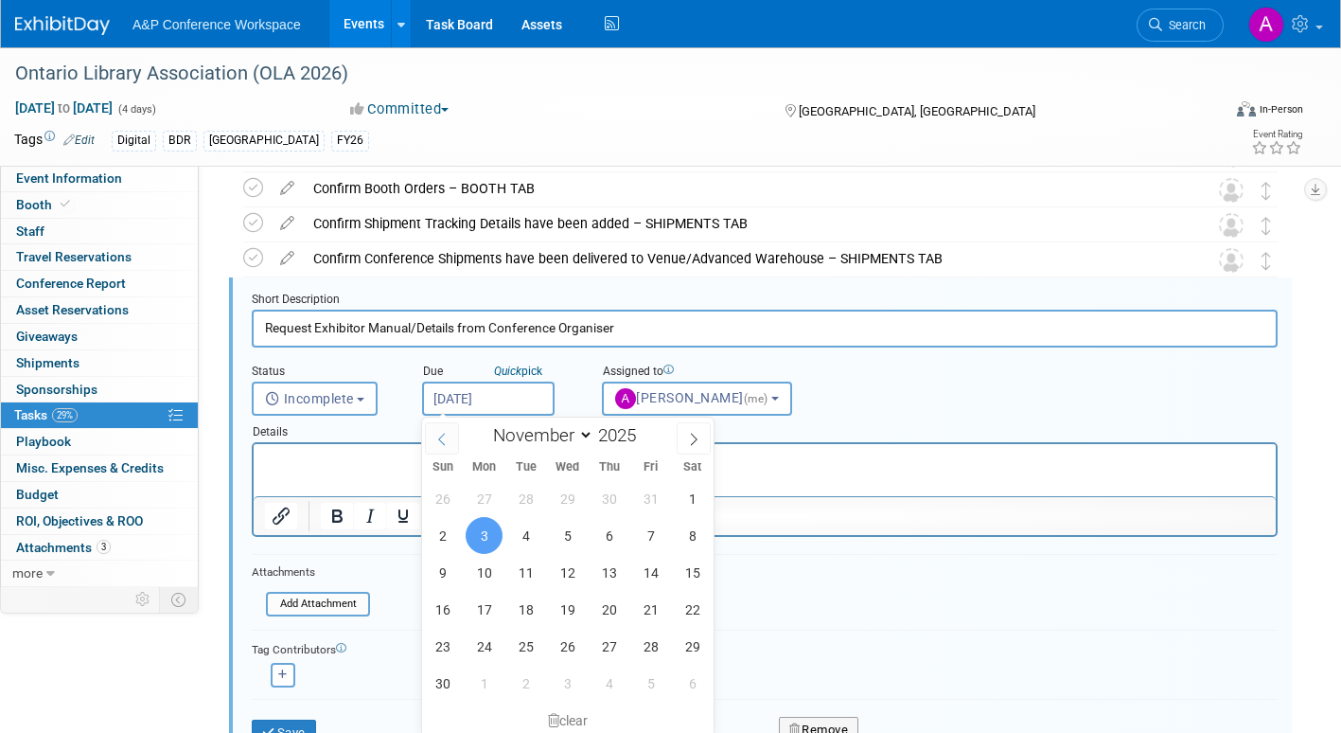
click at [437, 435] on icon at bounding box center [441, 439] width 13 height 13
select select "9"
click at [604, 641] on span "30" at bounding box center [609, 646] width 37 height 37
type input "Oct 30, 2025"
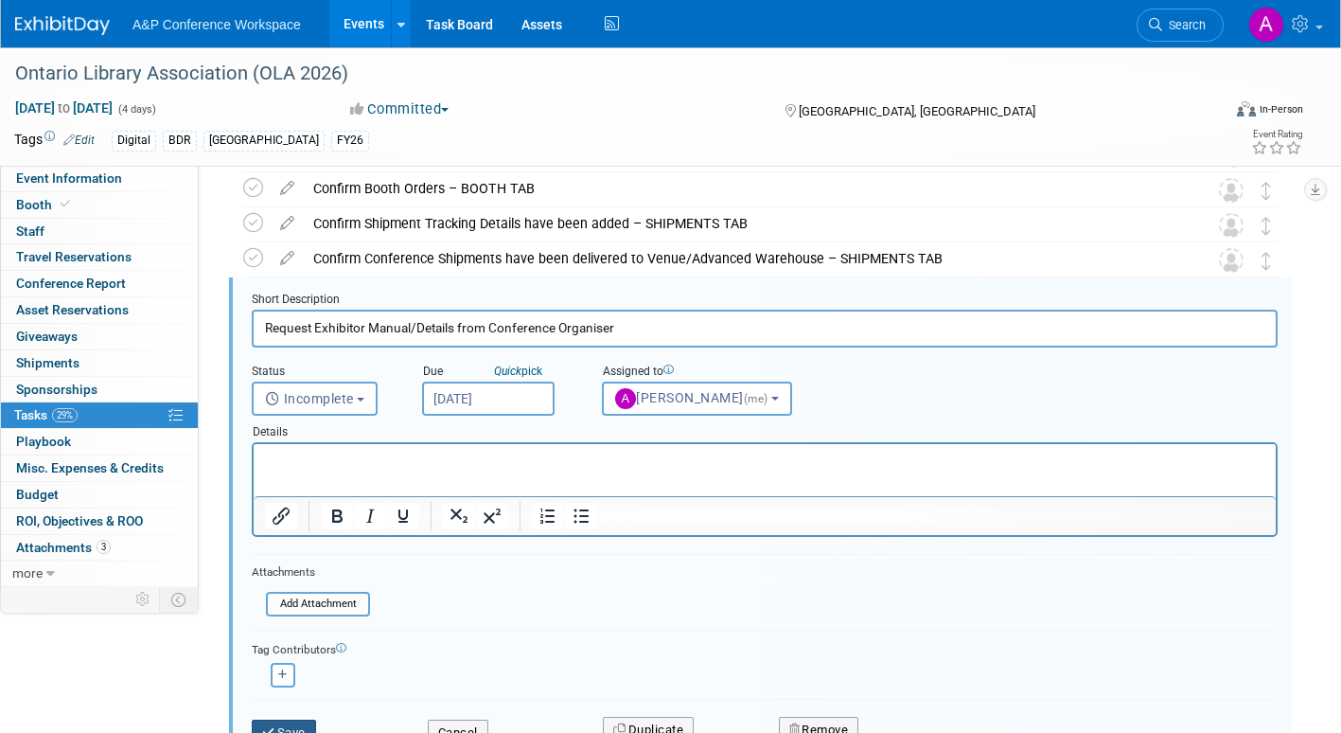
click at [295, 726] on button "Save" at bounding box center [284, 732] width 64 height 27
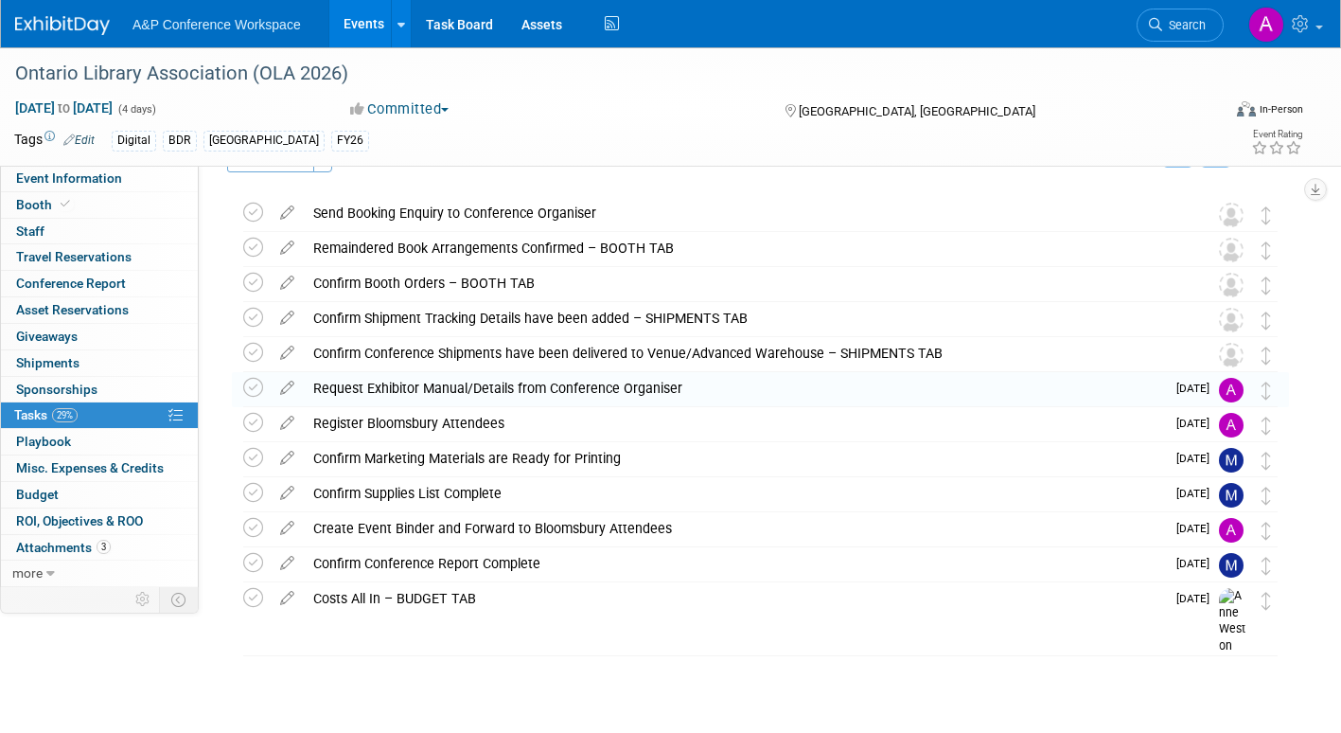
scroll to position [49, 0]
